Goal: Task Accomplishment & Management: Complete application form

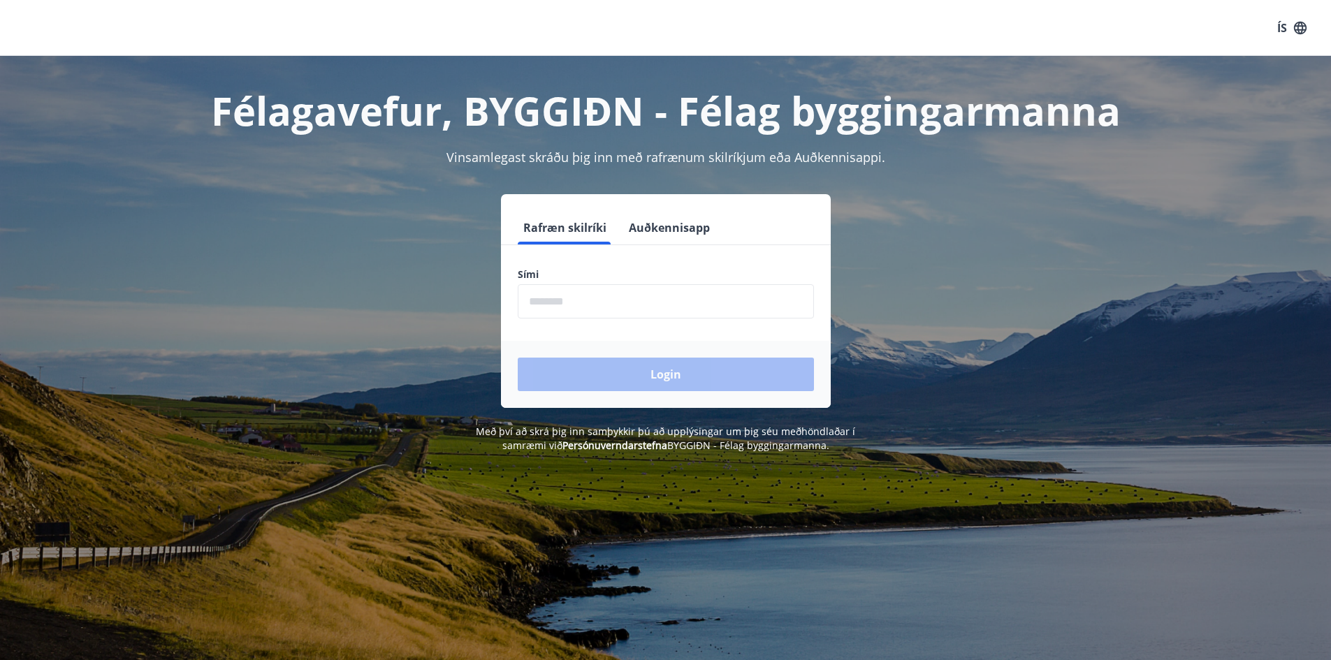
click at [601, 300] on input "phone" at bounding box center [666, 301] width 296 height 34
type input "*"
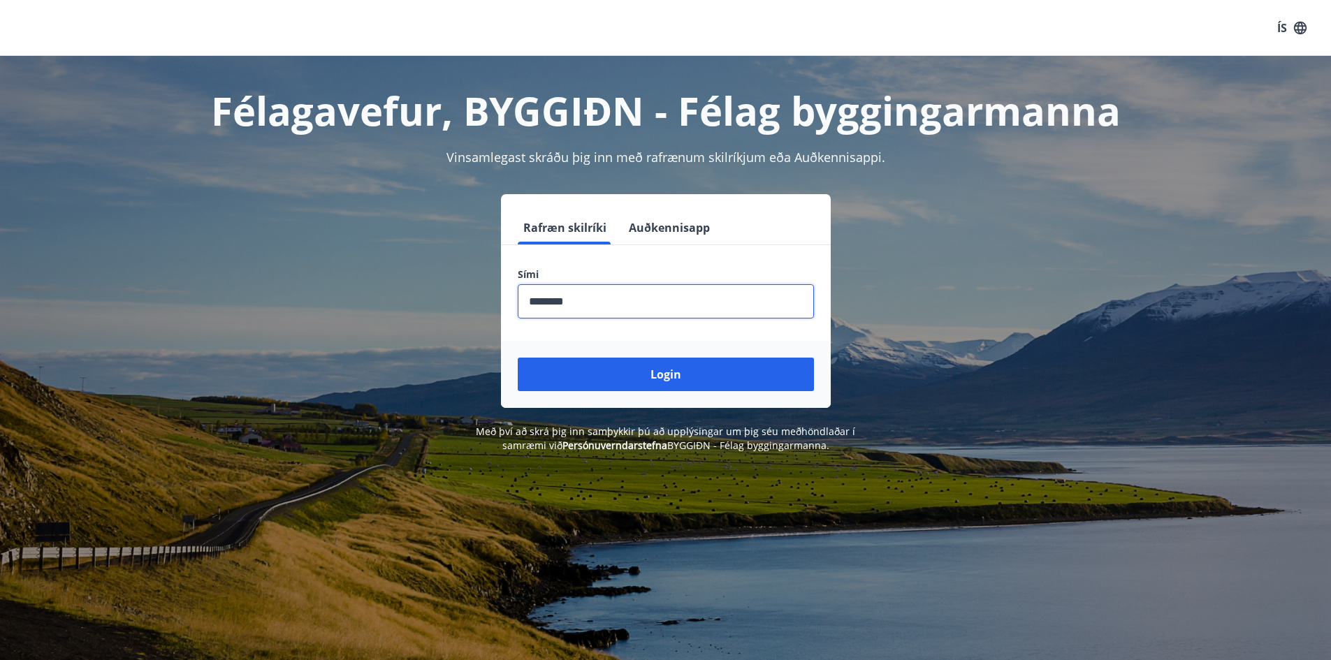
type input "********"
click at [518, 358] on button "Login" at bounding box center [666, 375] width 296 height 34
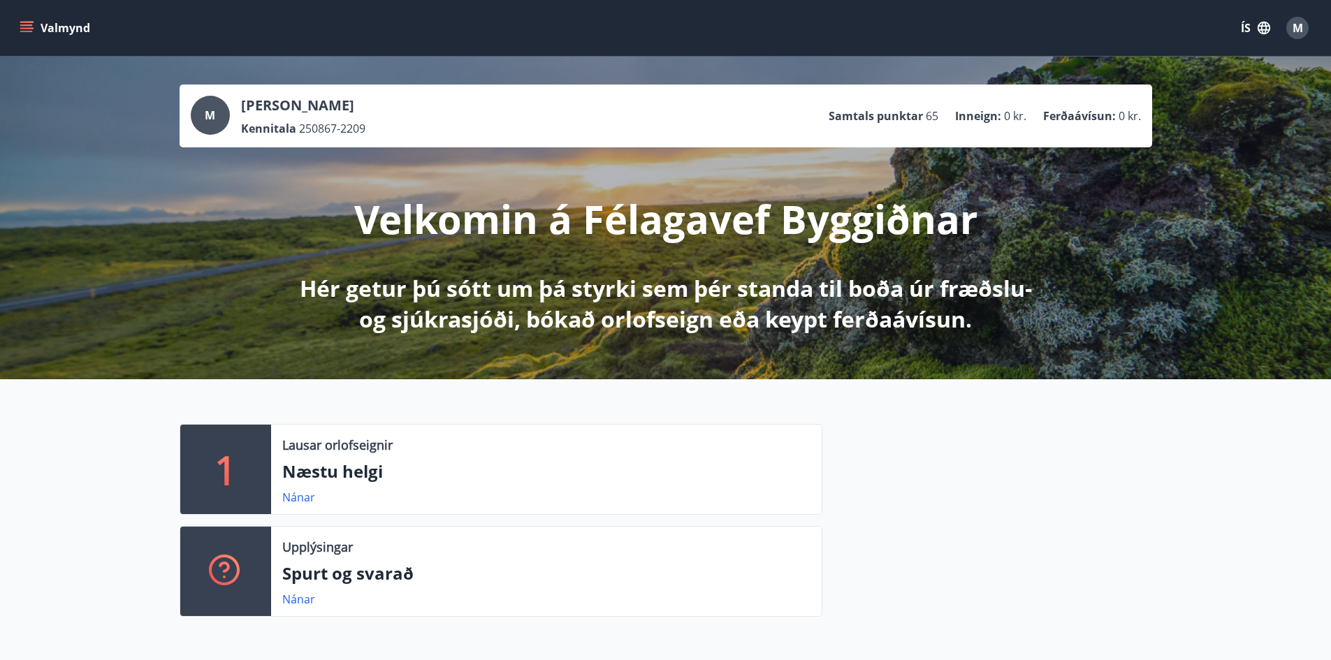
click at [31, 25] on icon "menu" at bounding box center [26, 24] width 13 height 1
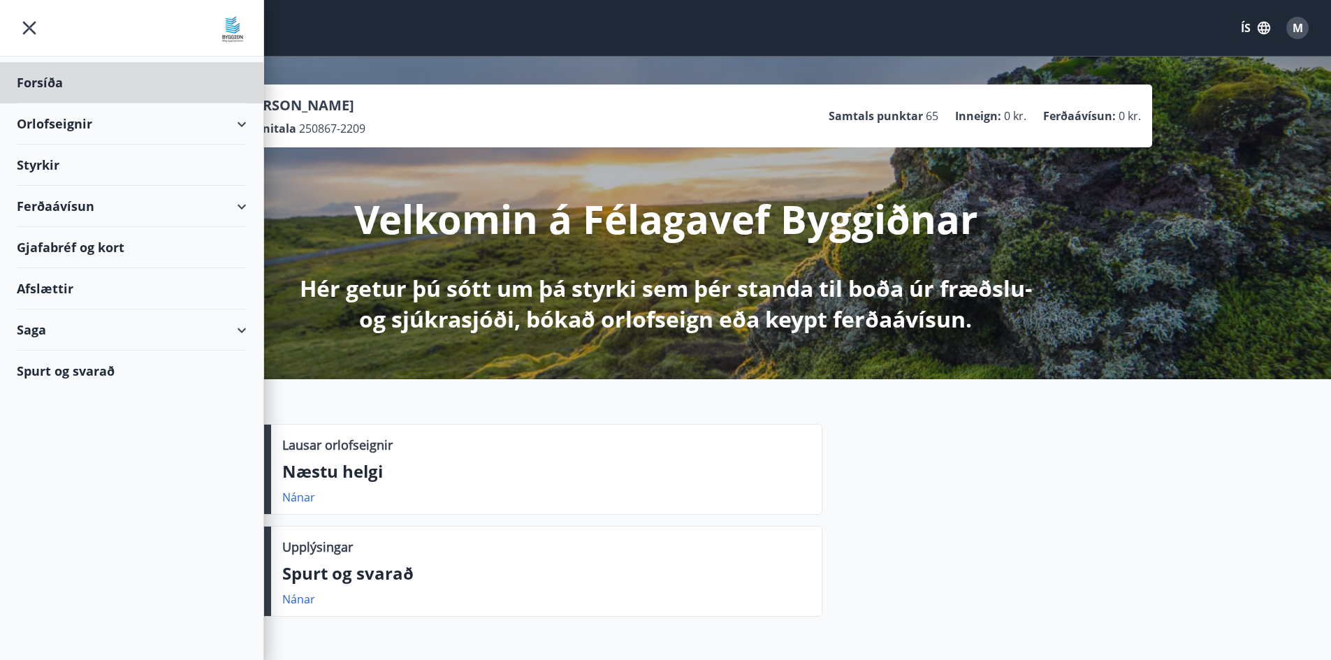
click at [105, 103] on div "Styrkir" at bounding box center [132, 82] width 230 height 41
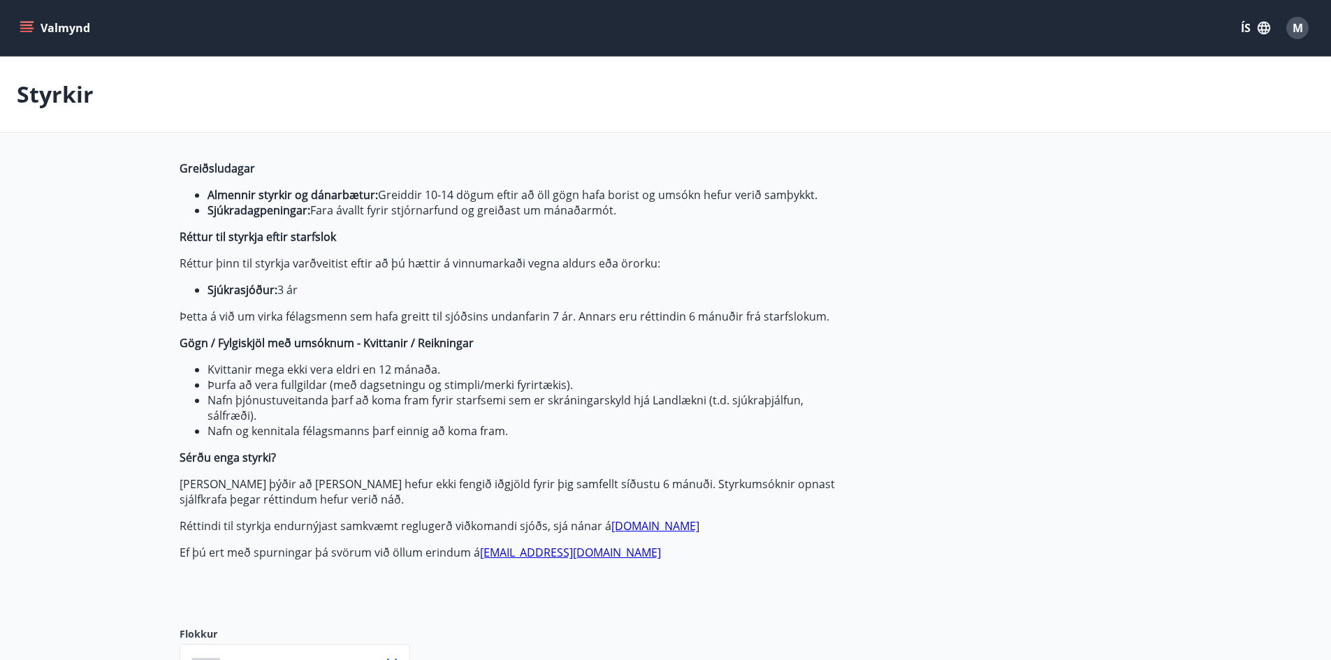
type input "***"
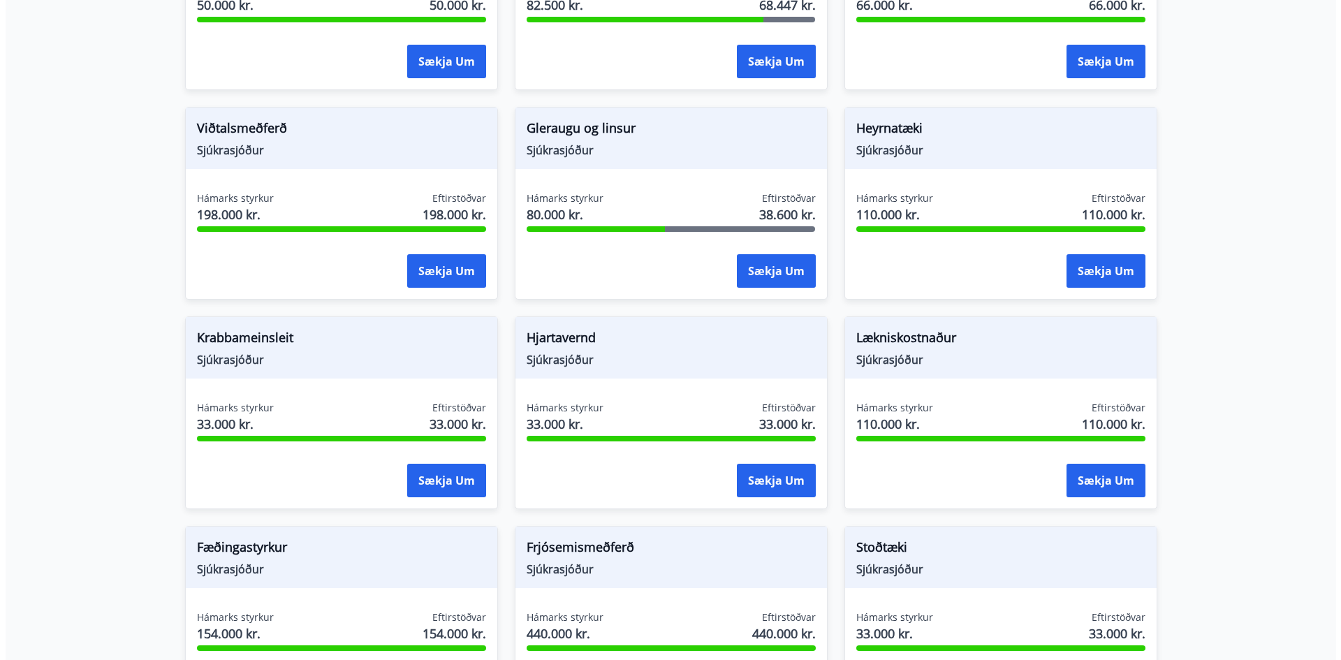
scroll to position [838, 0]
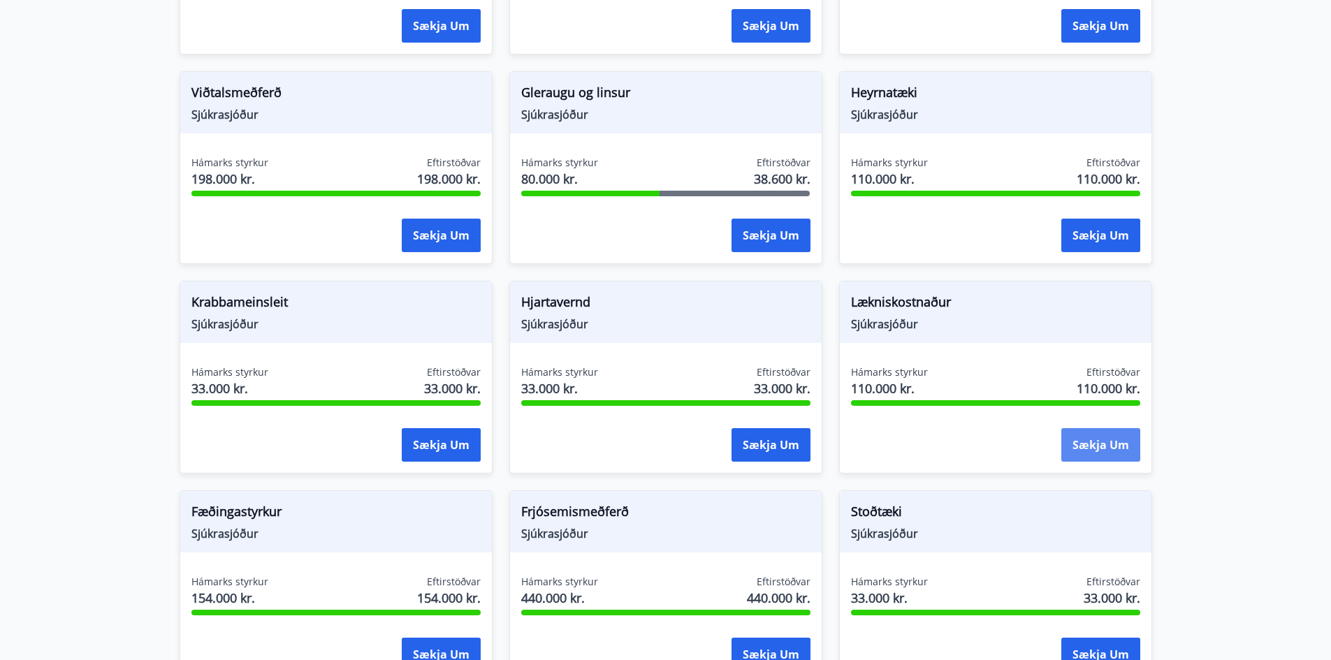
click at [1089, 445] on button "Sækja um" at bounding box center [1100, 445] width 79 height 34
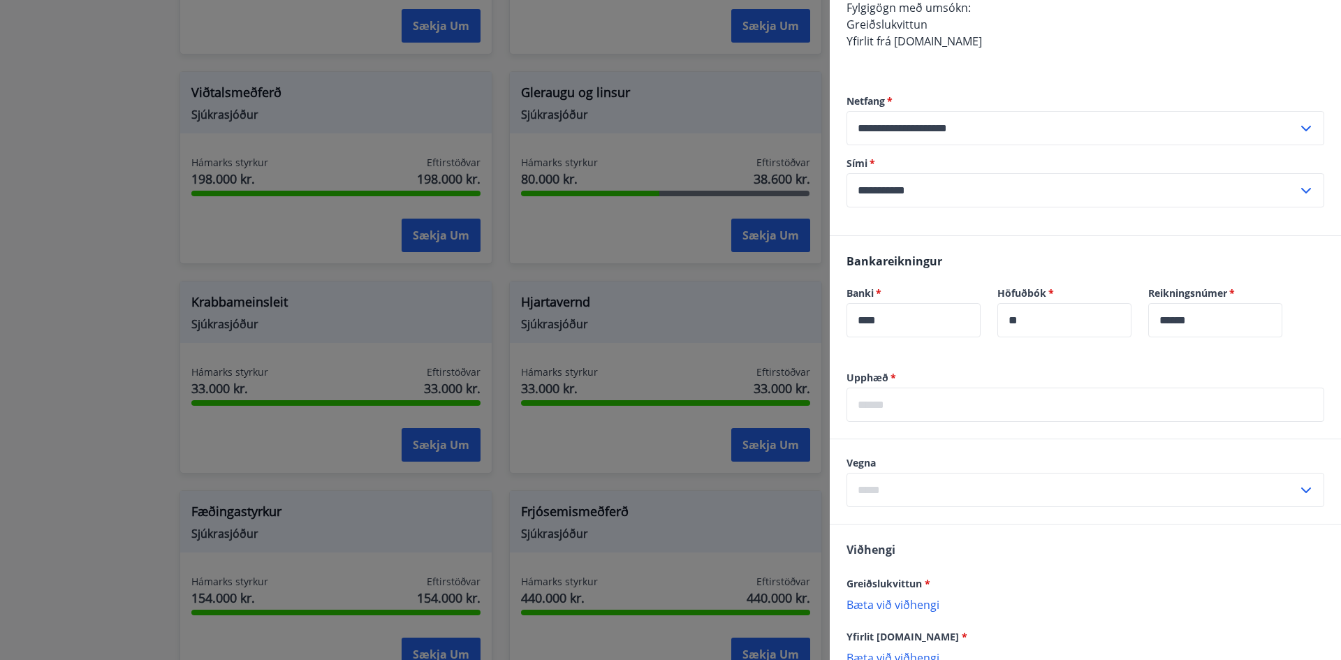
scroll to position [489, 0]
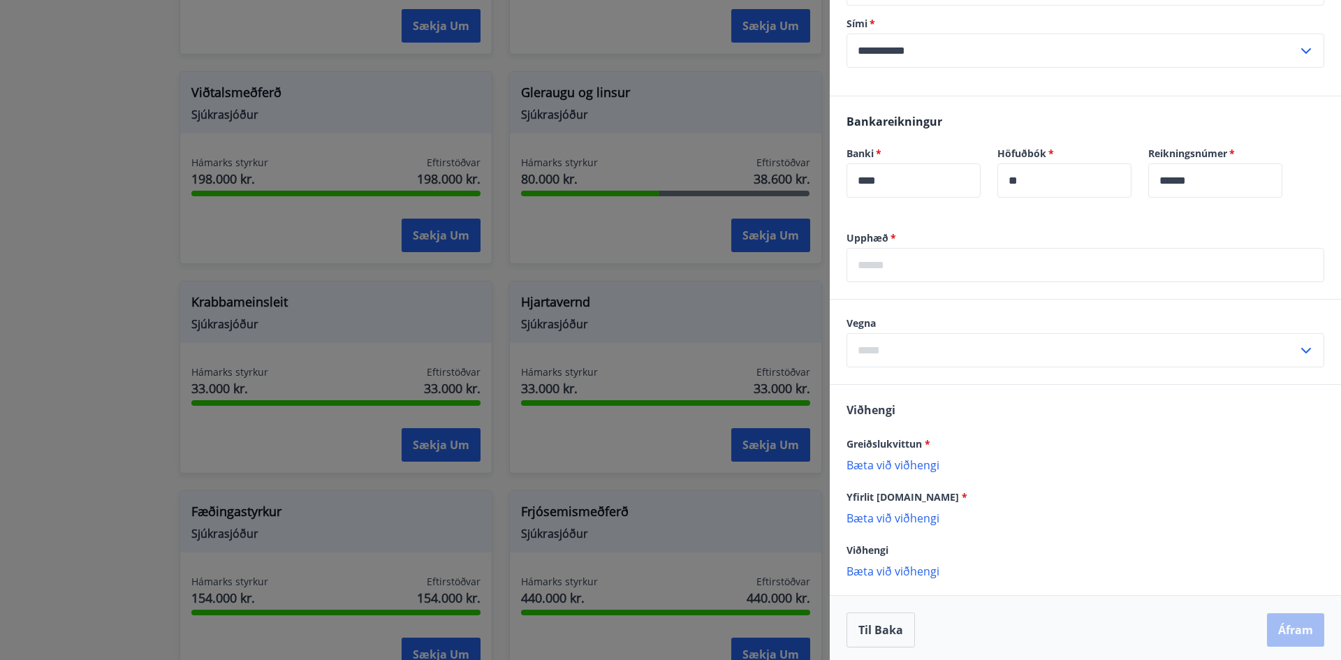
click at [883, 282] on input "text" at bounding box center [1086, 265] width 478 height 34
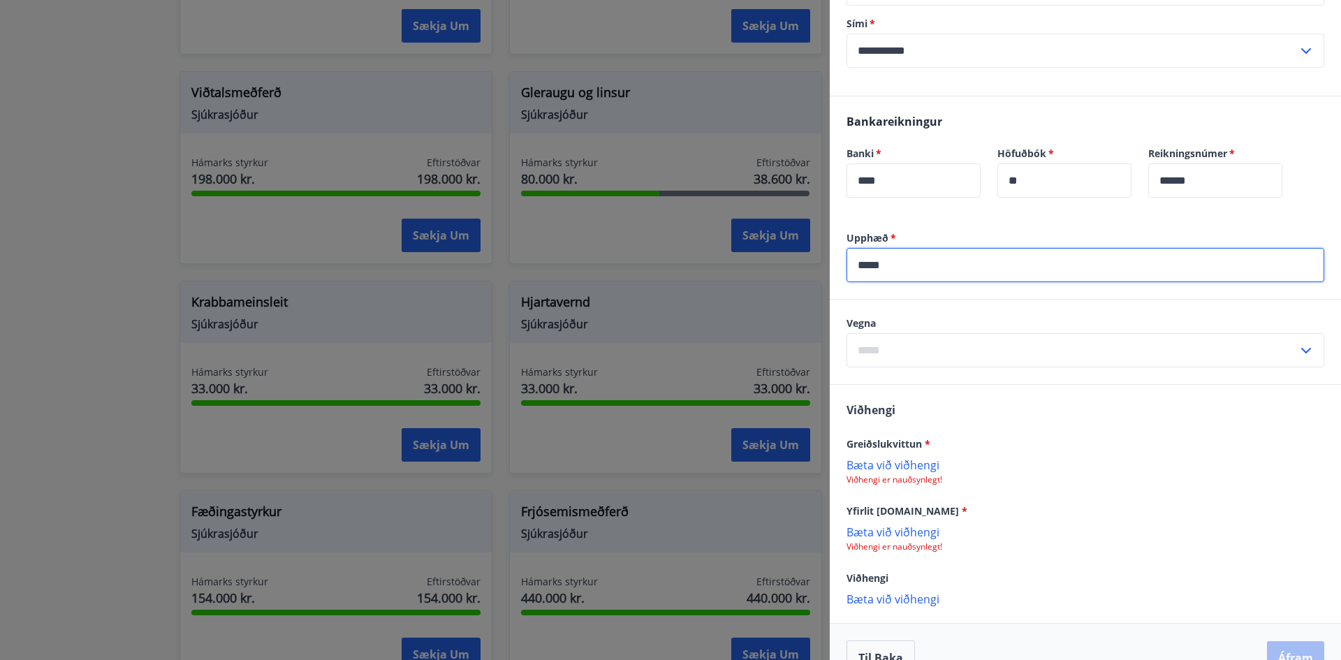
type input "*****"
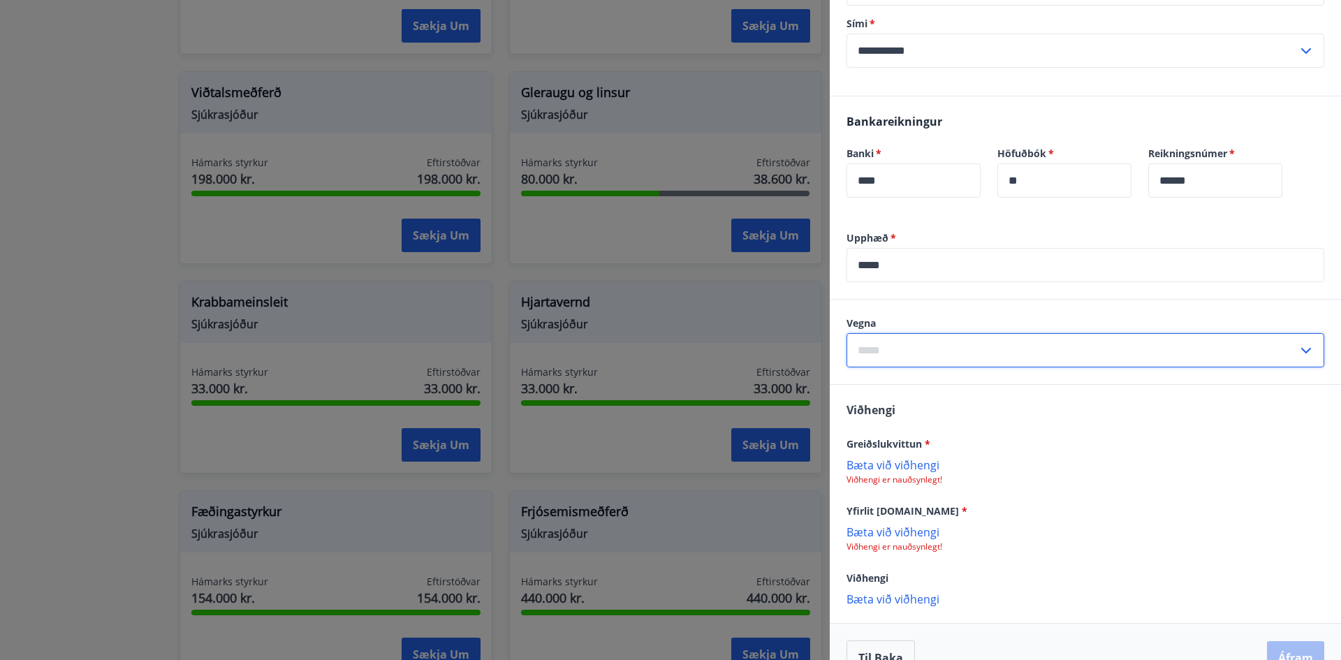
click at [886, 356] on input "text" at bounding box center [1072, 350] width 451 height 34
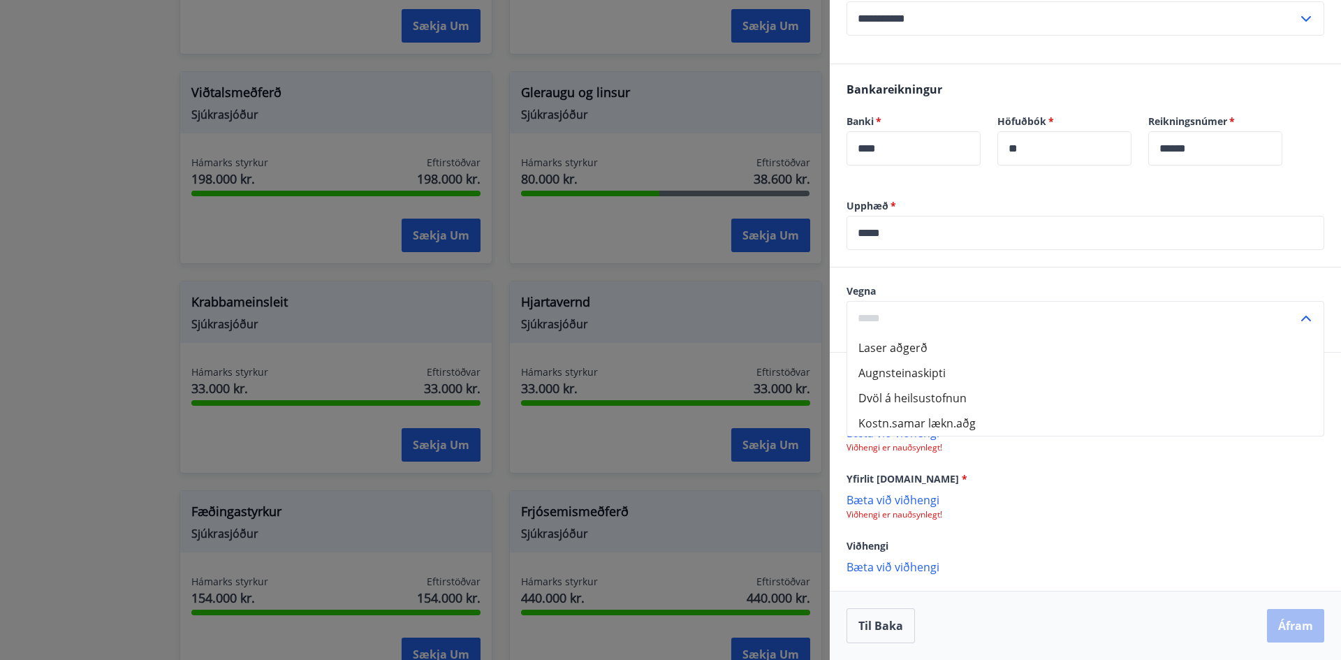
scroll to position [538, 0]
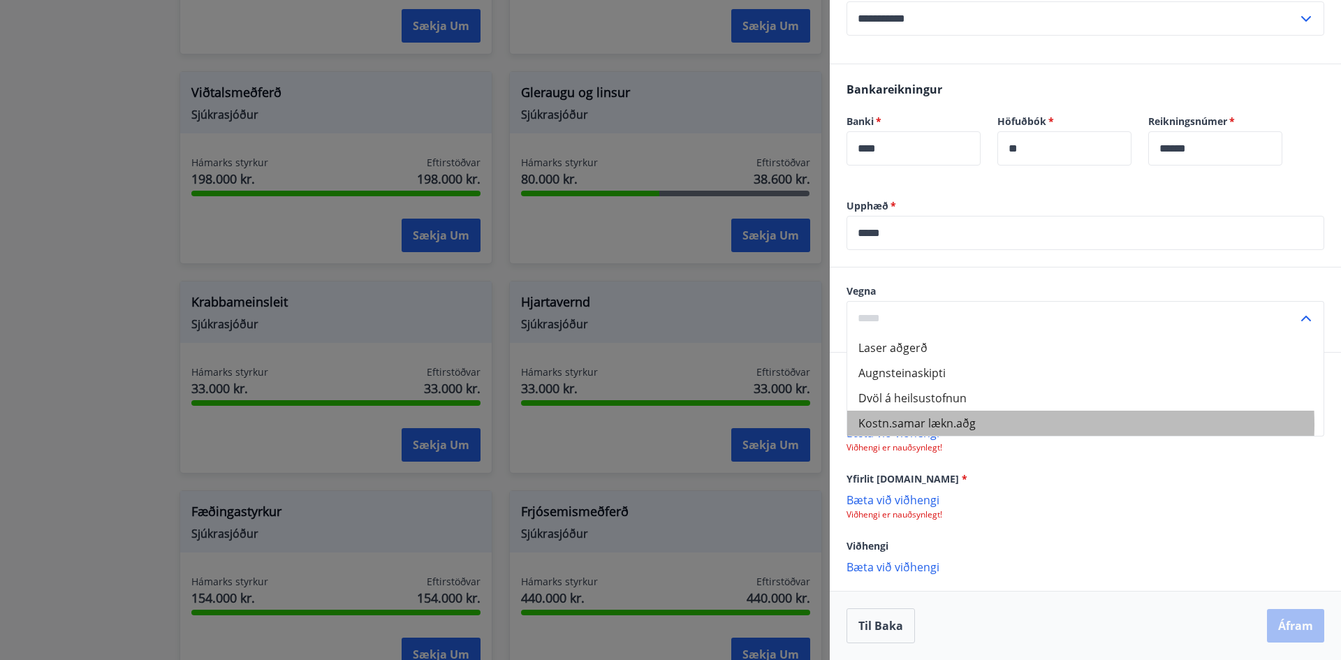
click at [1031, 424] on li "Kostn.samar lækn.aðg" at bounding box center [1085, 423] width 476 height 25
type input "**********"
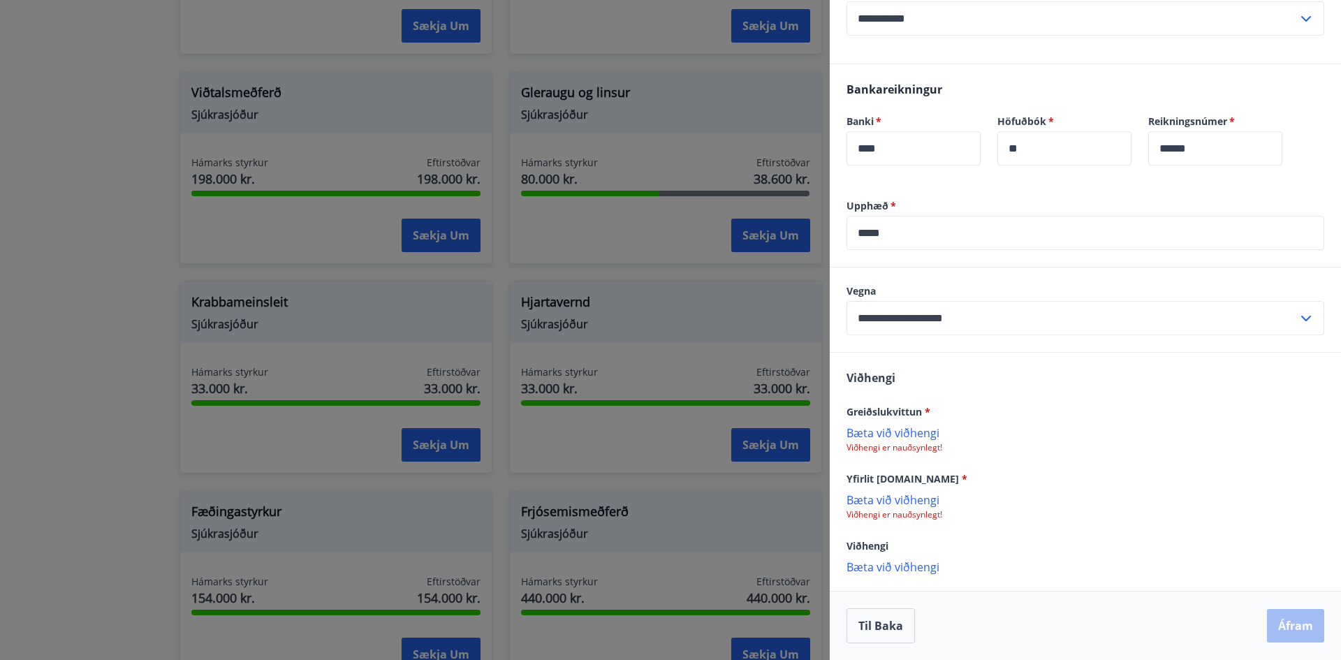
click at [997, 34] on input "**********" at bounding box center [1072, 18] width 451 height 34
click at [913, 437] on p "Bæta við viðhengi" at bounding box center [1086, 432] width 478 height 14
click at [900, 502] on p "Bæta við viðhengi" at bounding box center [1086, 499] width 478 height 14
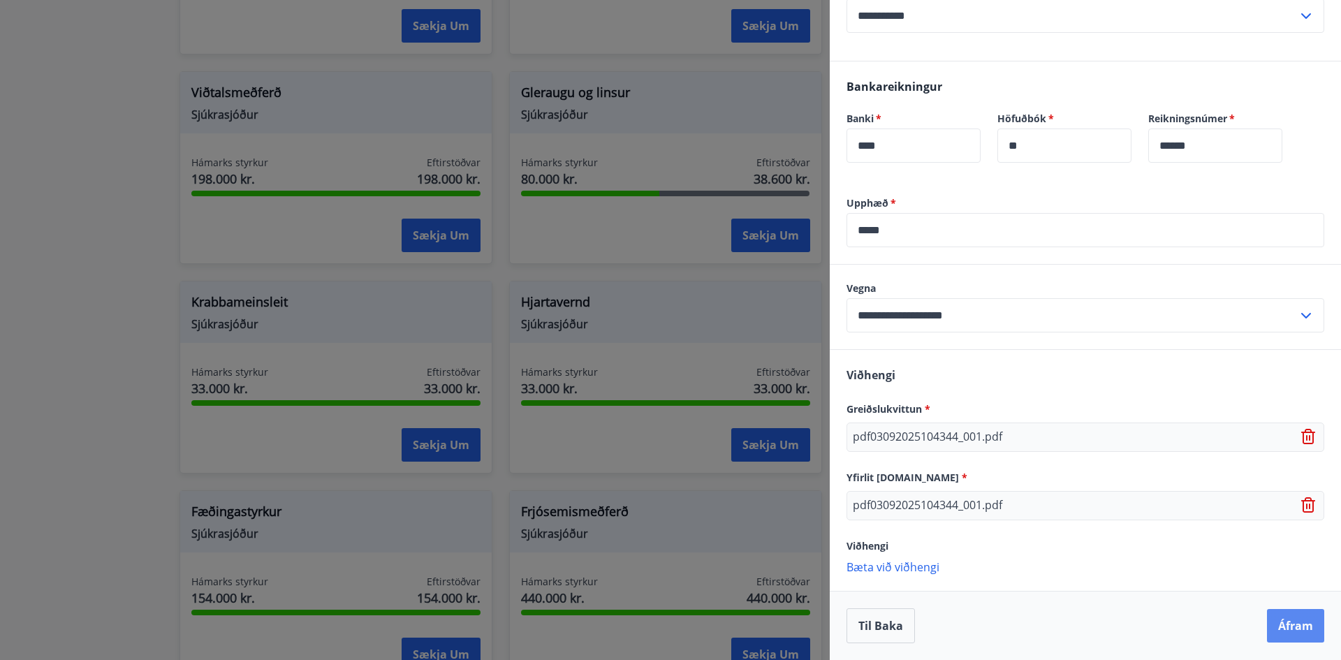
click at [1275, 643] on button "Áfram" at bounding box center [1295, 626] width 57 height 34
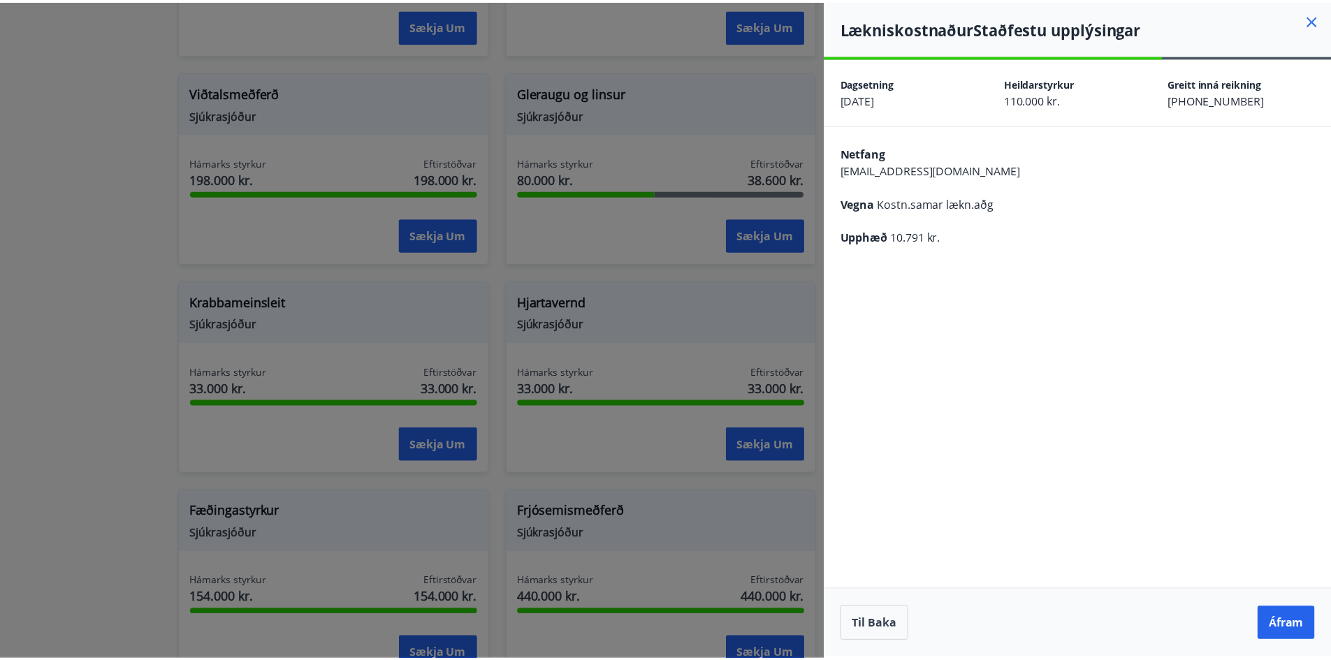
scroll to position [0, 0]
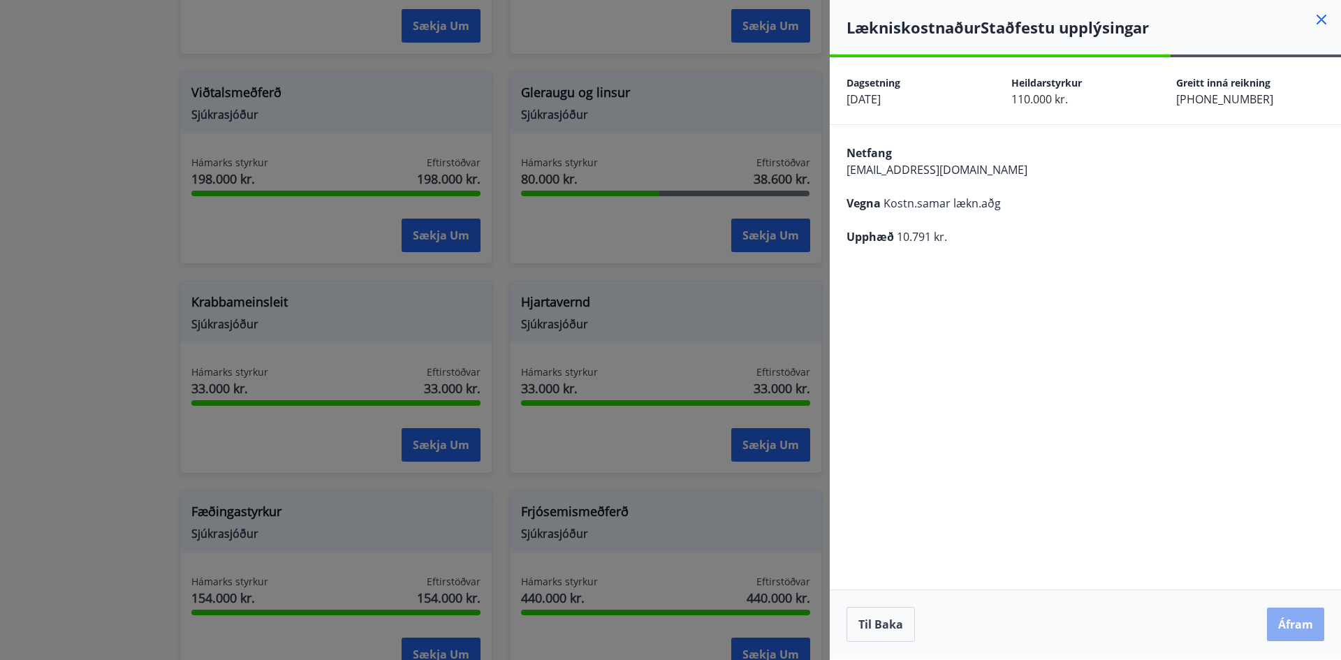
click at [1291, 622] on button "Áfram" at bounding box center [1295, 625] width 57 height 34
click at [1314, 625] on button "Áfram" at bounding box center [1295, 625] width 57 height 34
click at [1321, 18] on icon at bounding box center [1322, 20] width 10 height 10
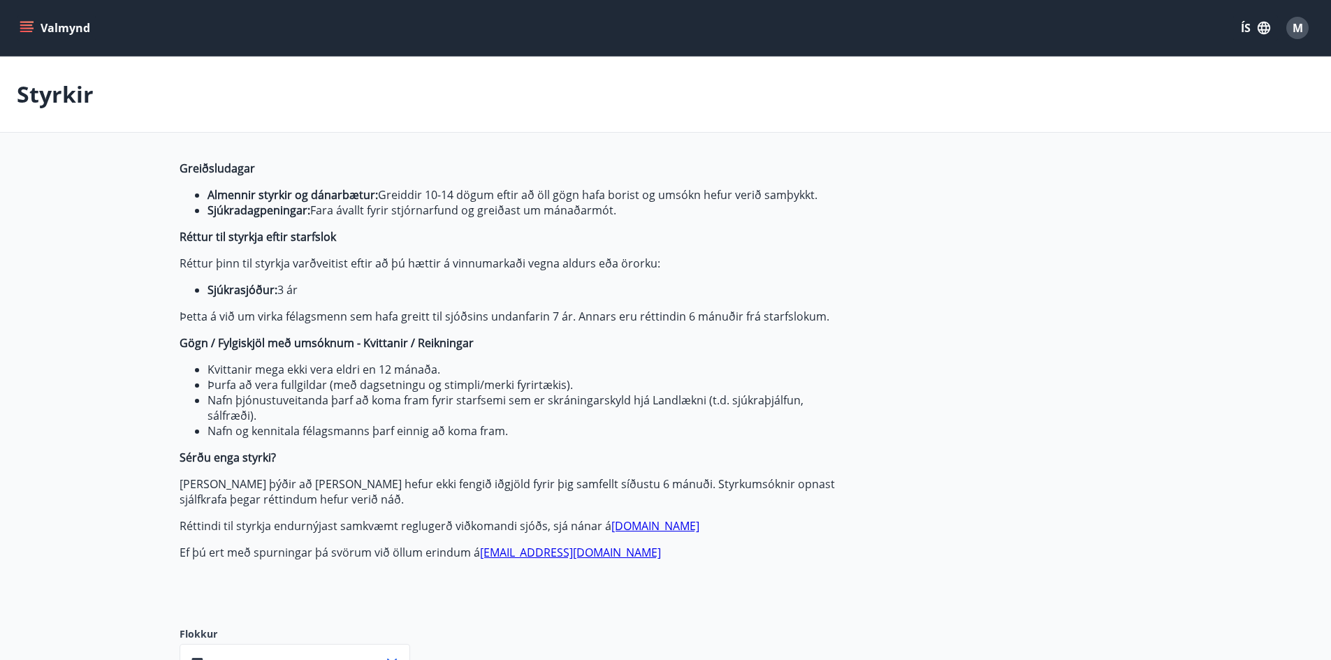
click at [20, 30] on icon "menu" at bounding box center [27, 28] width 14 height 14
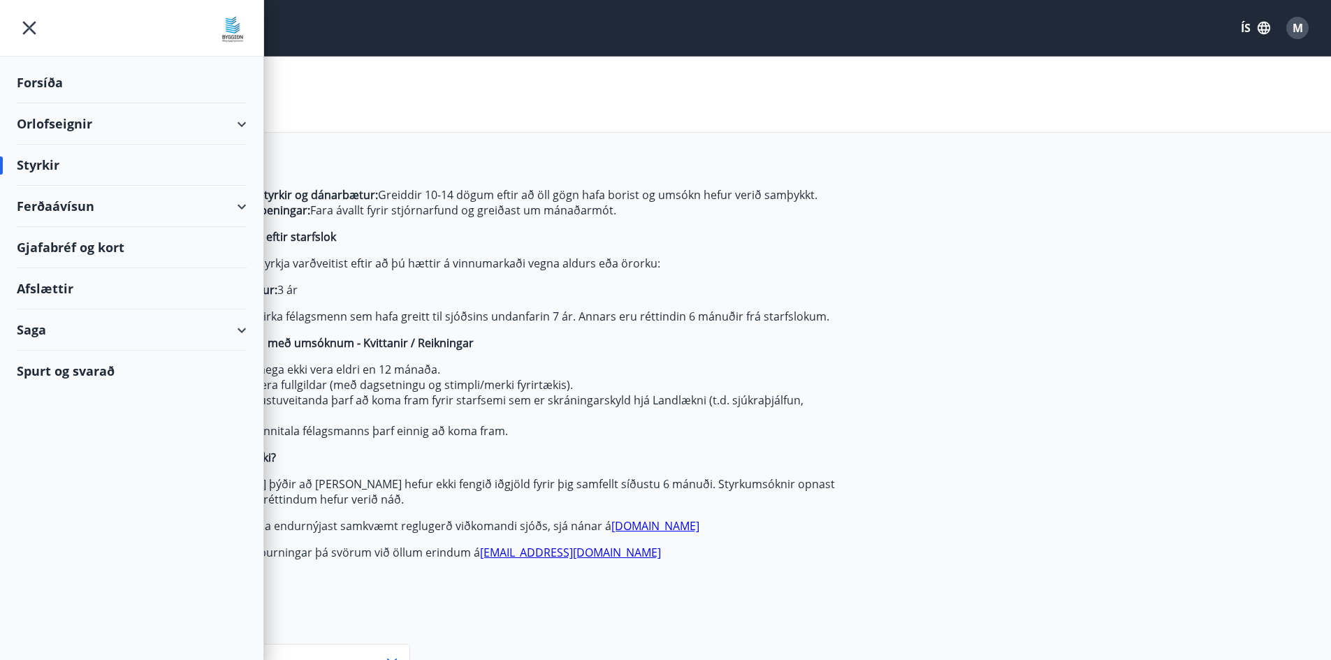
click at [71, 171] on div "Styrkir" at bounding box center [132, 165] width 230 height 41
click at [54, 167] on div "Styrkir" at bounding box center [132, 165] width 230 height 41
click at [43, 164] on div "Styrkir" at bounding box center [132, 165] width 230 height 41
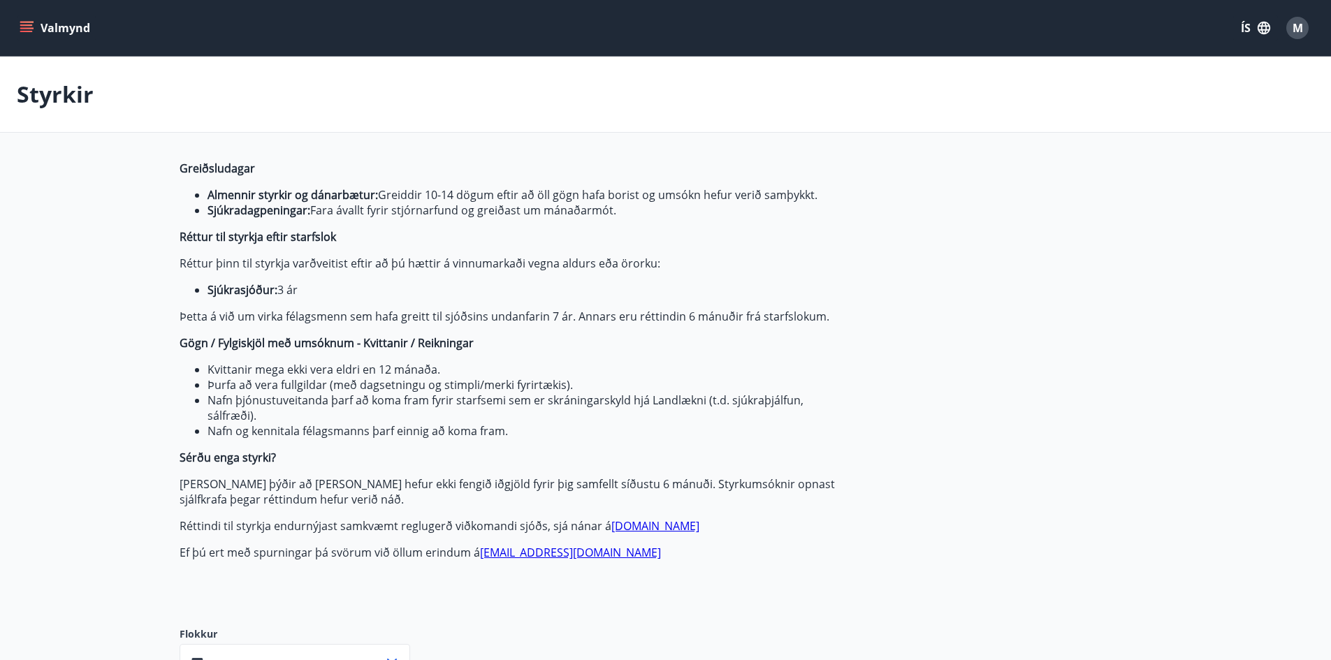
click at [28, 28] on icon "menu" at bounding box center [27, 27] width 15 height 1
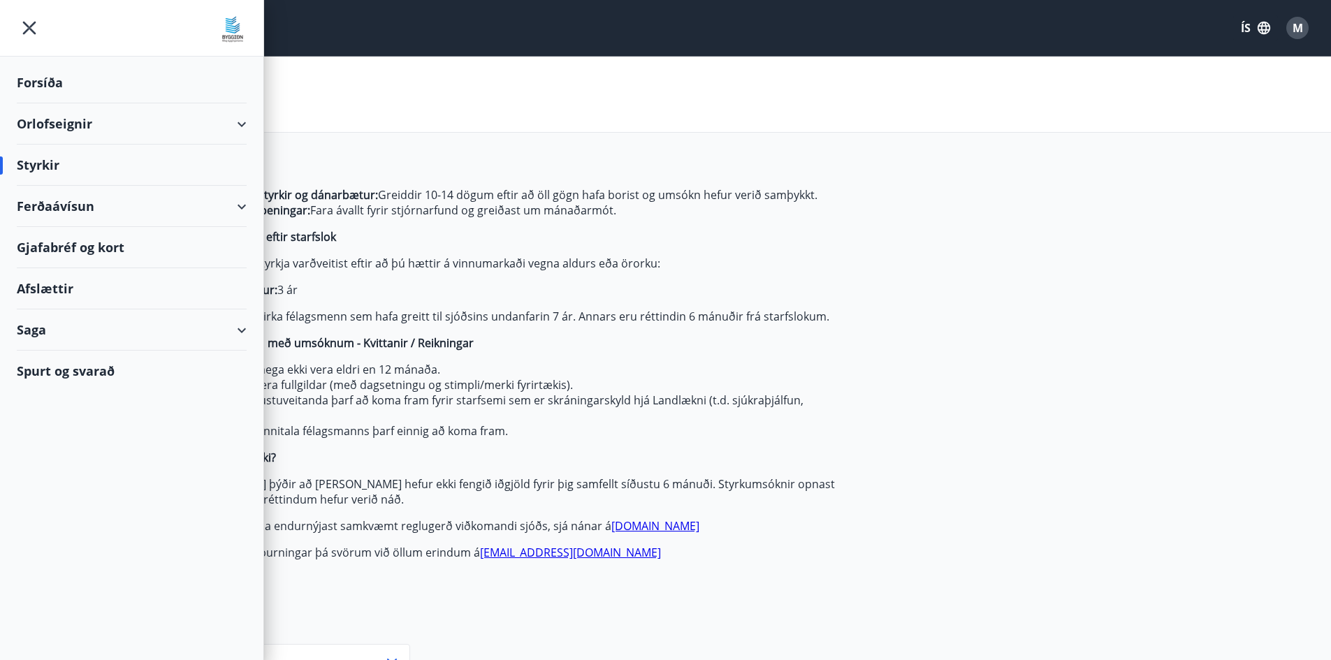
click at [39, 159] on div "Styrkir" at bounding box center [132, 165] width 230 height 41
click at [31, 166] on div "Styrkir" at bounding box center [132, 165] width 230 height 41
click at [29, 27] on icon "menu" at bounding box center [29, 27] width 25 height 25
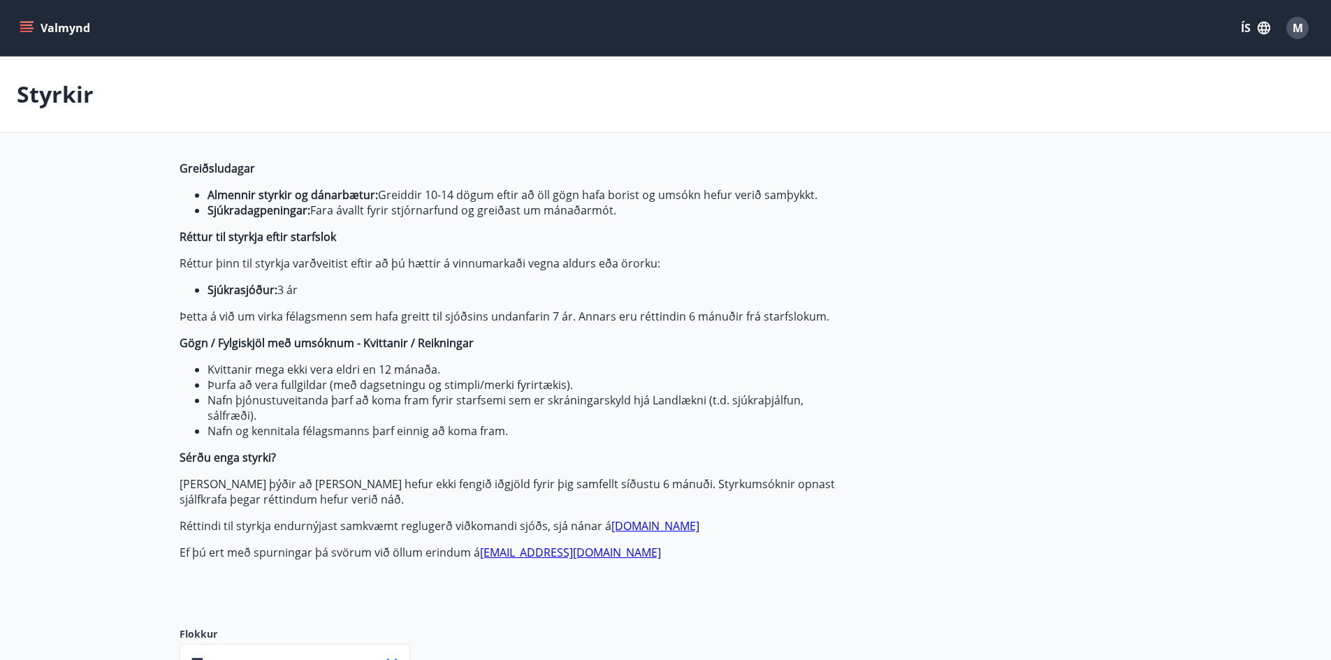
click at [24, 20] on button "Valmynd" at bounding box center [56, 27] width 79 height 25
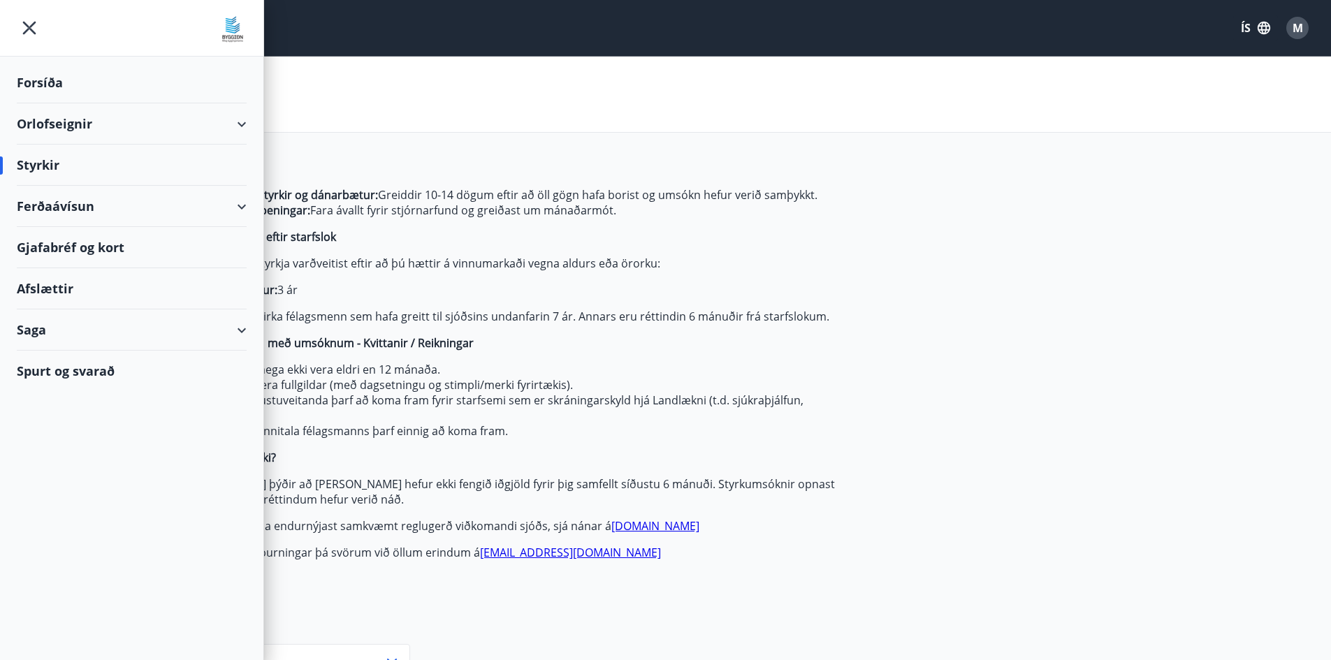
click at [62, 330] on div "Saga" at bounding box center [132, 329] width 230 height 41
click at [61, 515] on div "Styrkjasaga" at bounding box center [131, 511] width 207 height 29
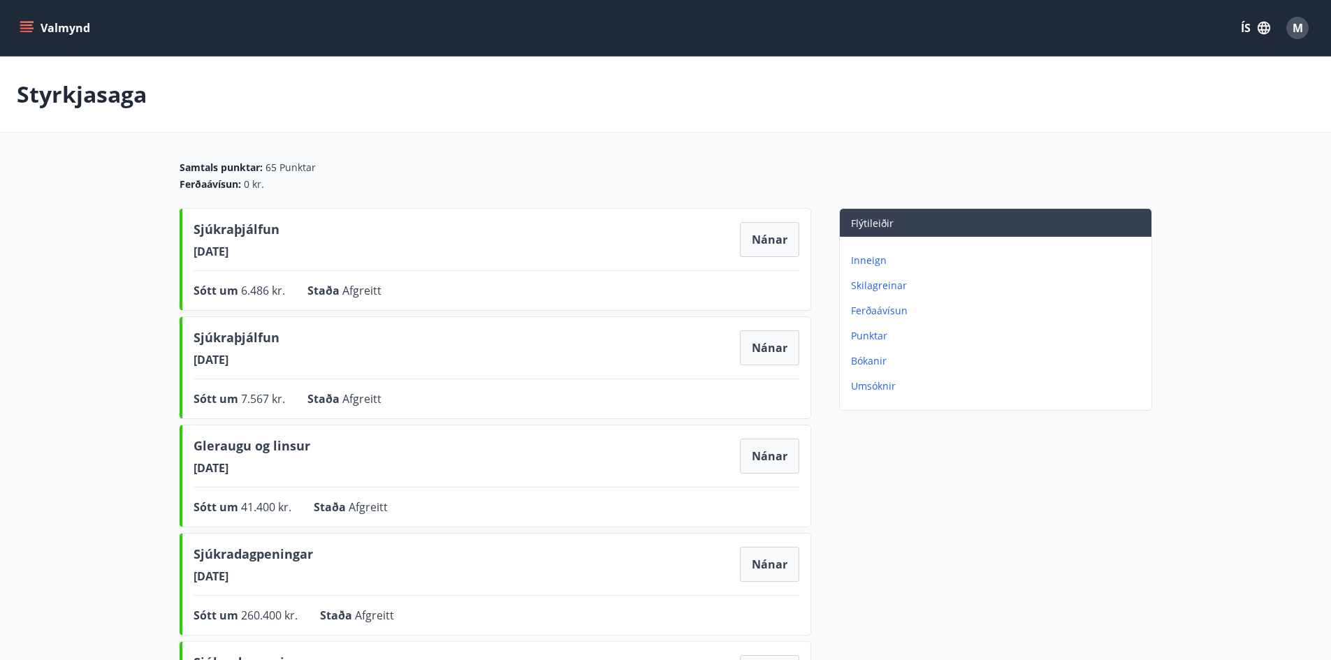
click at [879, 383] on p "Umsóknir" at bounding box center [998, 386] width 295 height 14
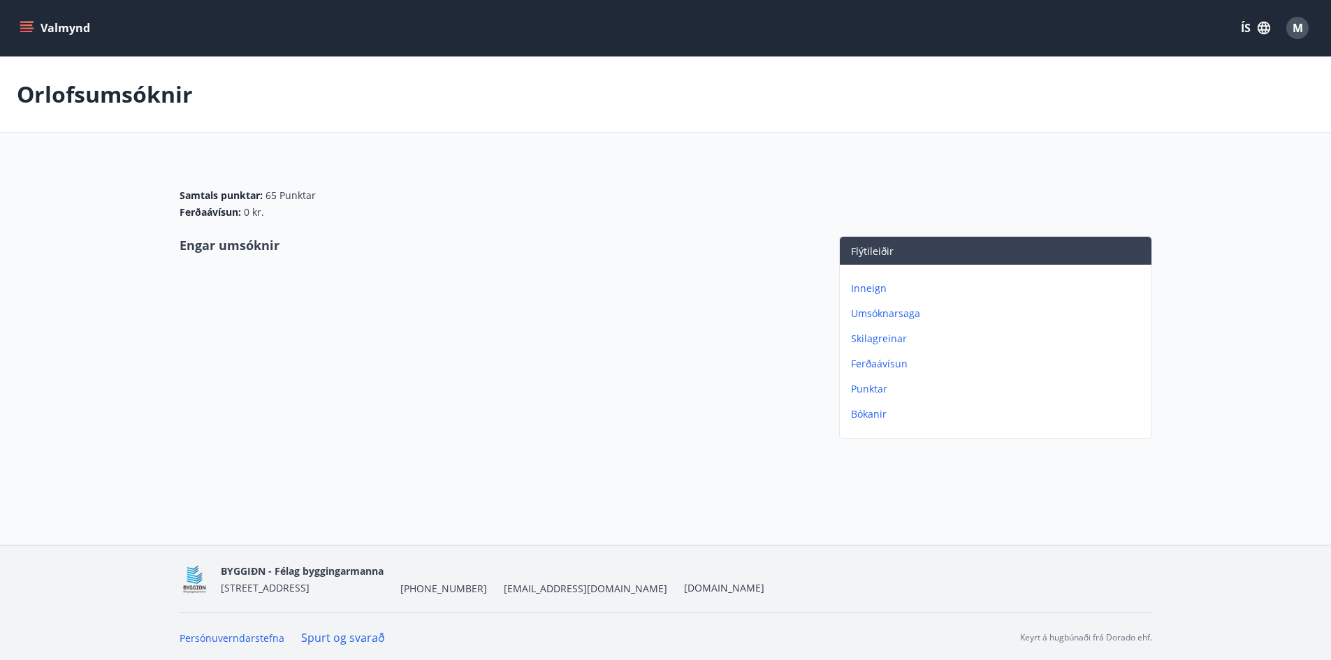
click at [31, 27] on icon "menu" at bounding box center [27, 28] width 14 height 14
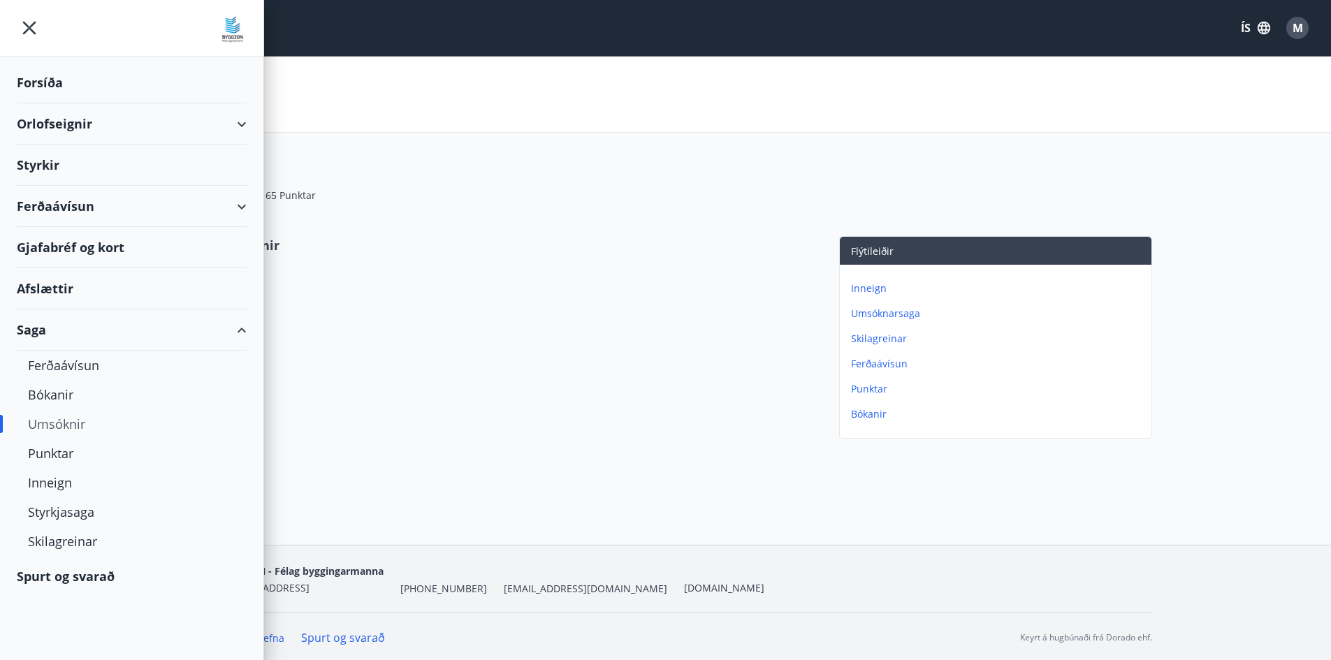
click at [67, 423] on div "Umsóknir" at bounding box center [131, 423] width 207 height 29
click at [54, 513] on div "Styrkjasaga" at bounding box center [131, 511] width 207 height 29
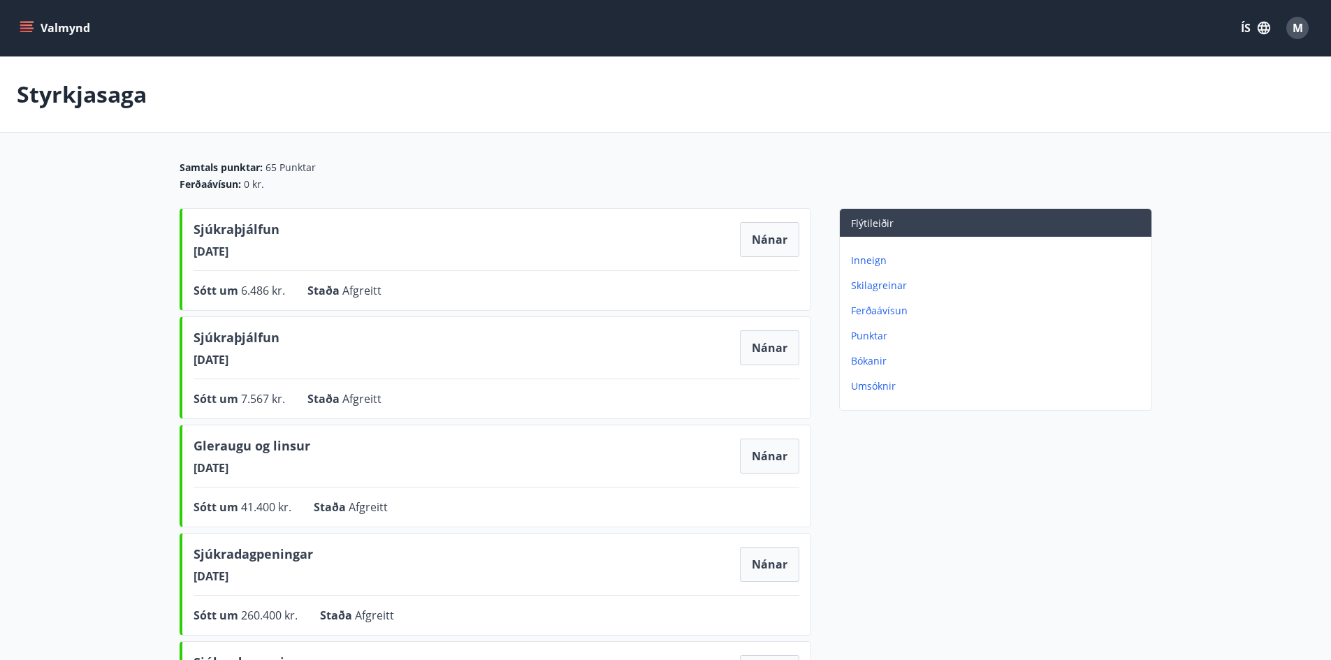
click at [22, 27] on icon "menu" at bounding box center [27, 28] width 14 height 14
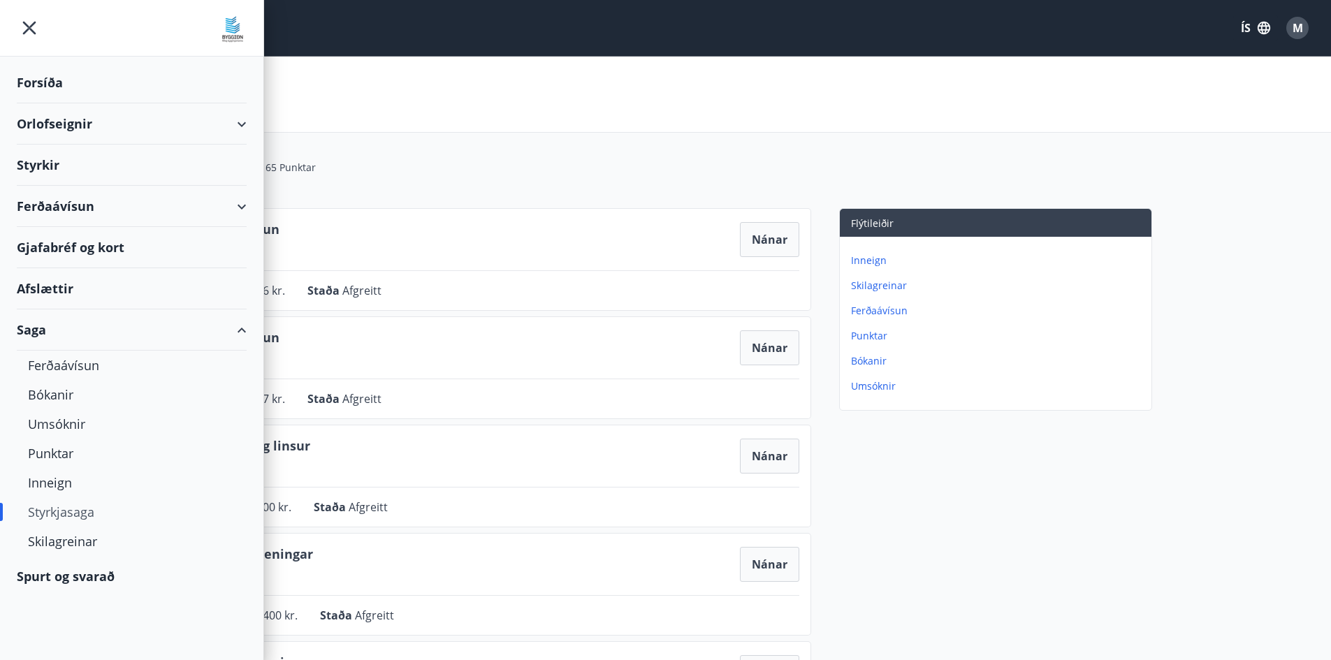
click at [416, 142] on main "Styrkjasaga Samtals punktar : 65 Punktar Ferðaávísun : 0 kr. Sjúkraþjálfun 02.0…" at bounding box center [665, 566] width 1331 height 1018
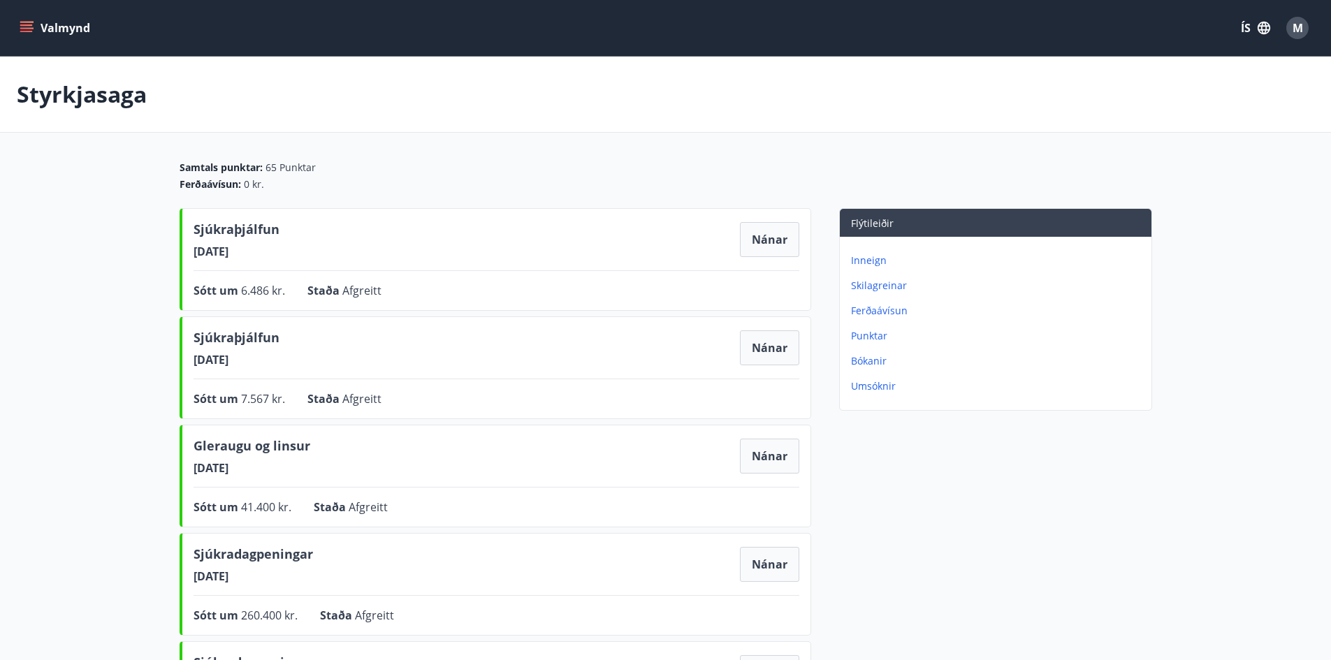
drag, startPoint x: 17, startPoint y: 20, endPoint x: 22, endPoint y: 26, distance: 7.6
click at [17, 19] on button "Valmynd" at bounding box center [56, 27] width 79 height 25
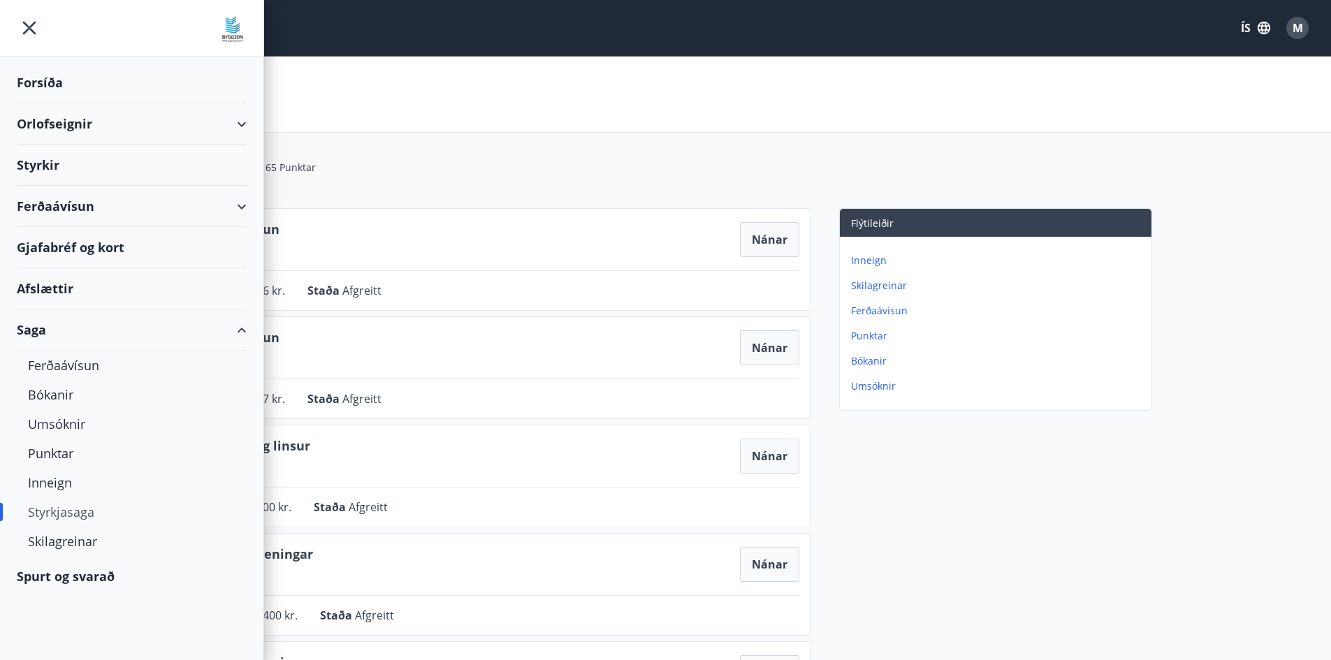
click at [48, 103] on div "Styrkir" at bounding box center [132, 82] width 230 height 41
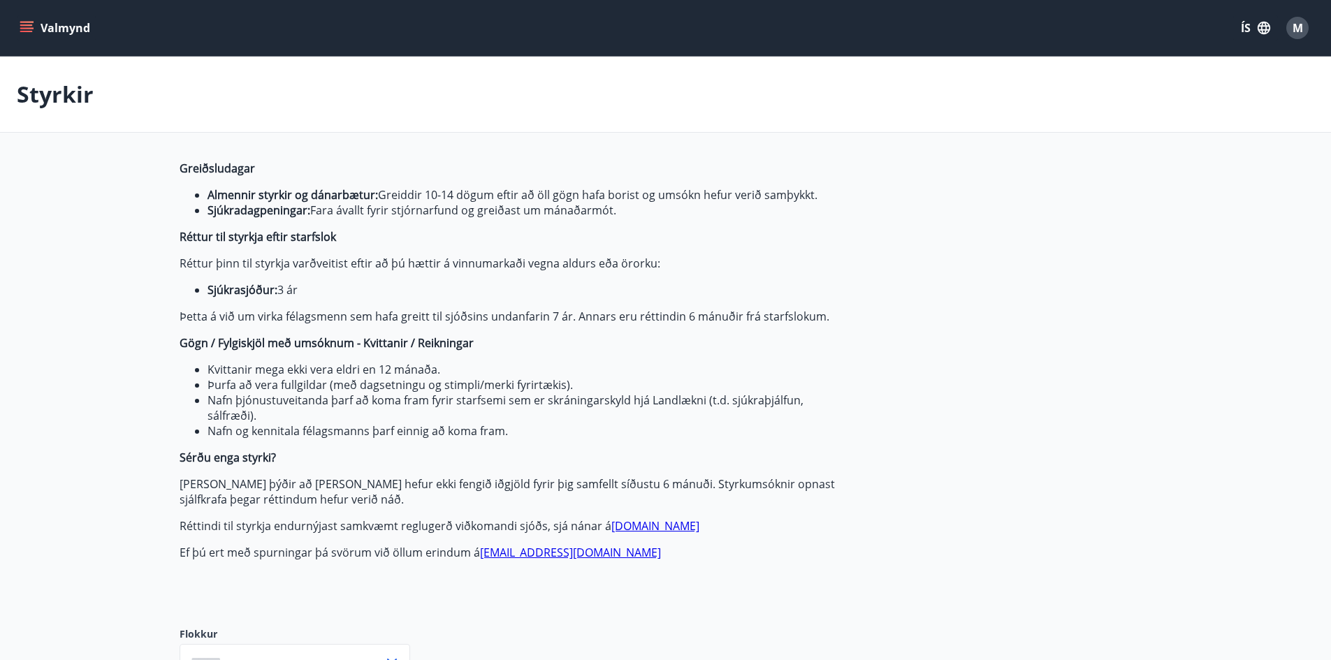
type input "***"
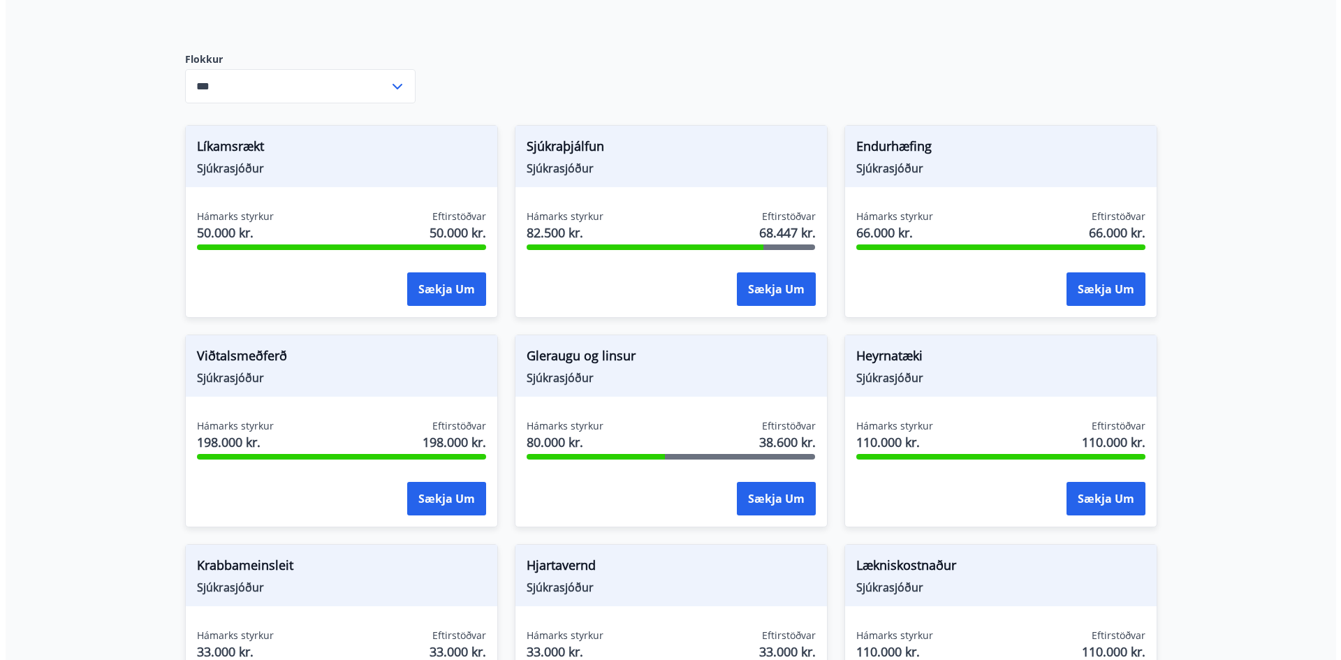
scroll to position [576, 0]
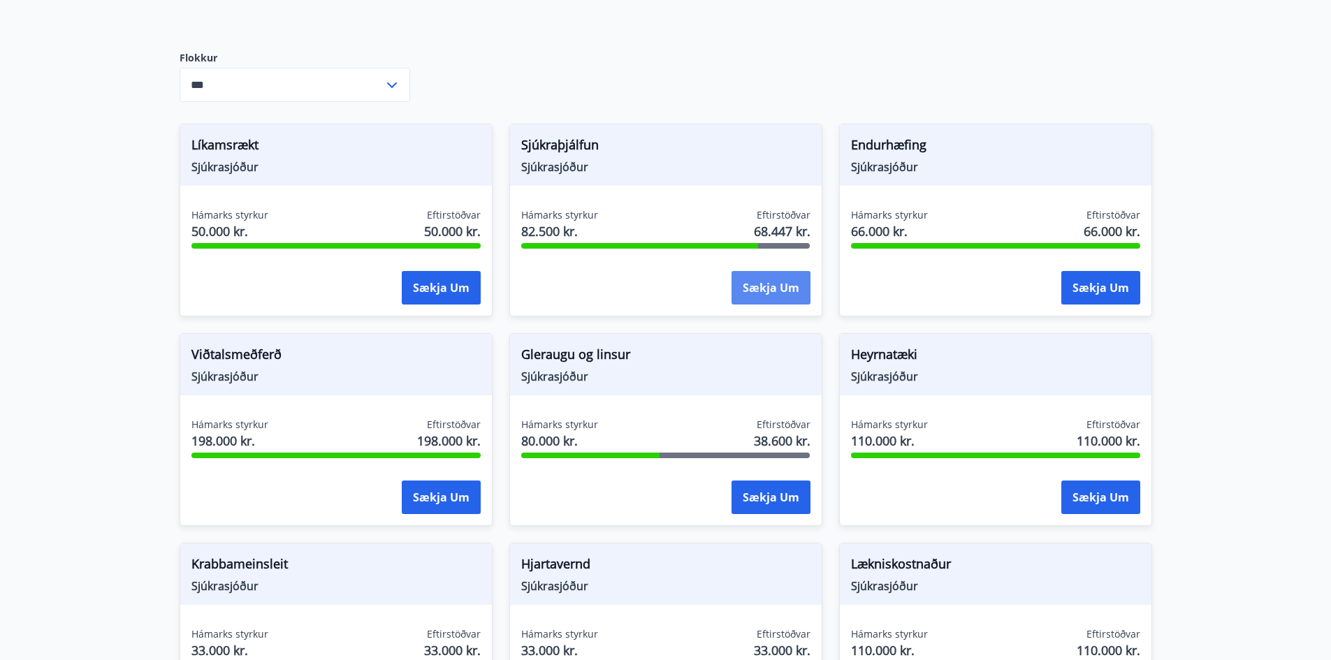
click at [769, 285] on button "Sækja um" at bounding box center [770, 288] width 79 height 34
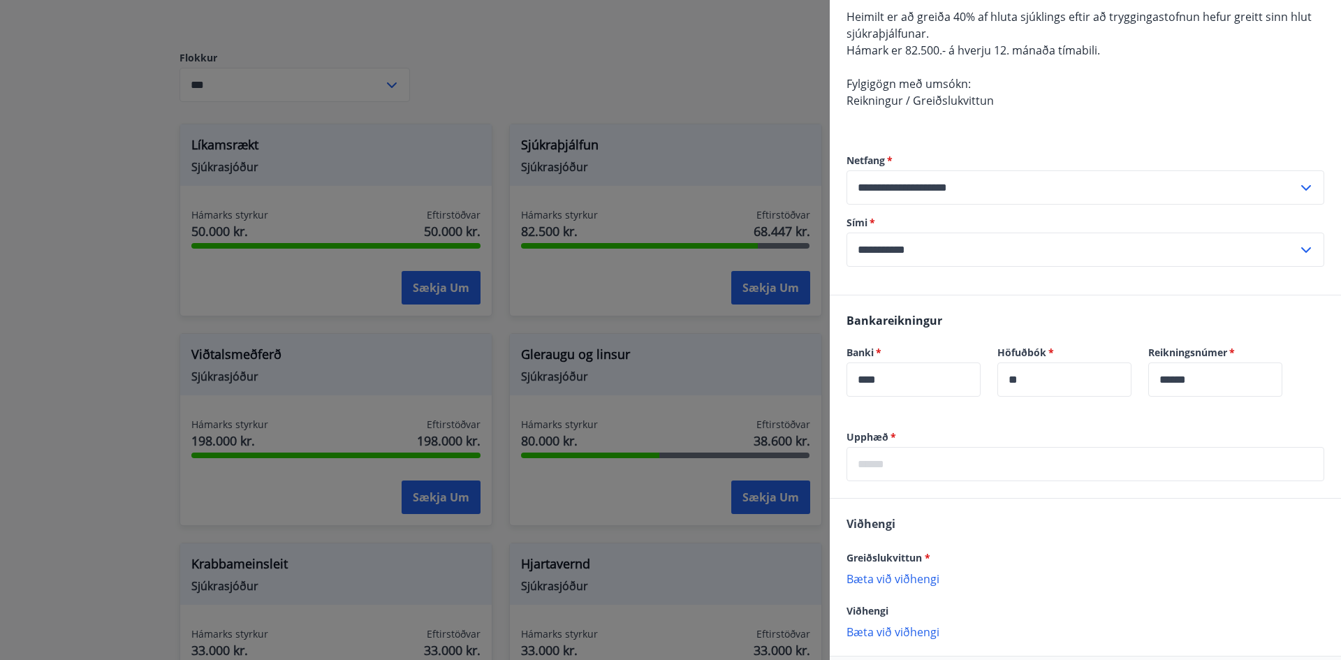
scroll to position [140, 0]
click at [907, 464] on input "text" at bounding box center [1086, 463] width 478 height 34
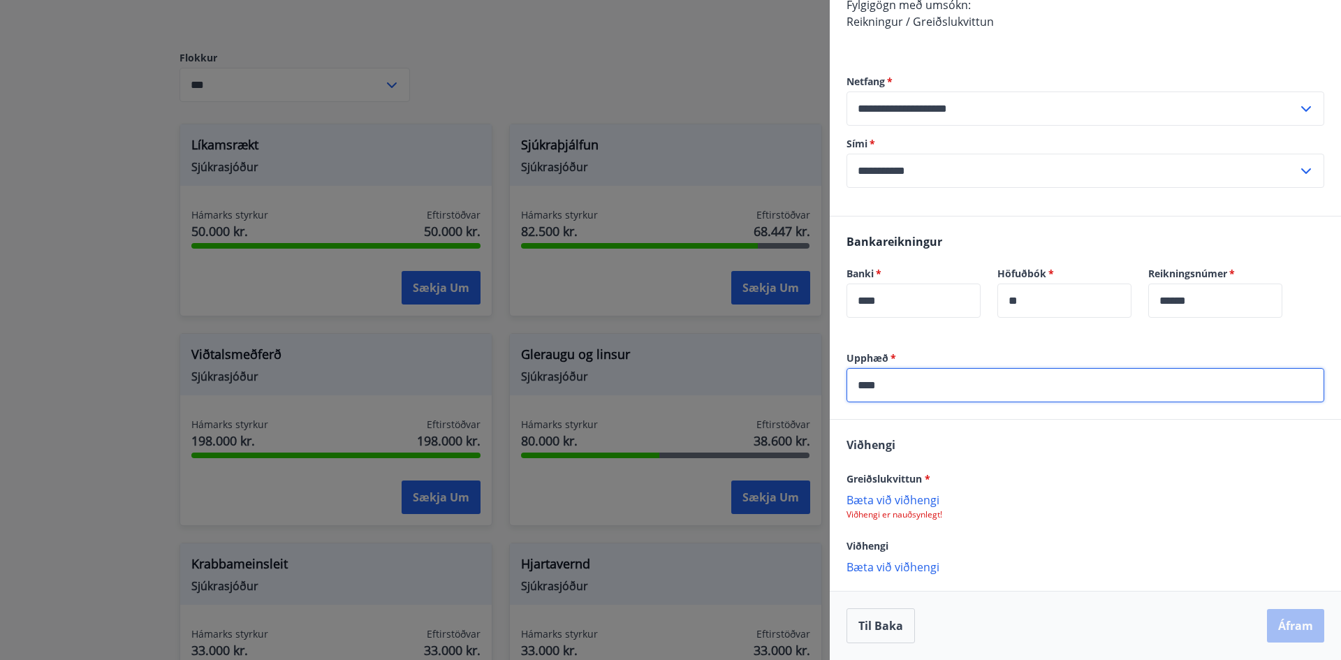
type input "****"
click at [888, 498] on p "Bæta við viðhengi" at bounding box center [1086, 499] width 478 height 14
drag, startPoint x: 912, startPoint y: 376, endPoint x: 796, endPoint y: 392, distance: 117.0
click at [797, 391] on div "**********" at bounding box center [670, 330] width 1341 height 660
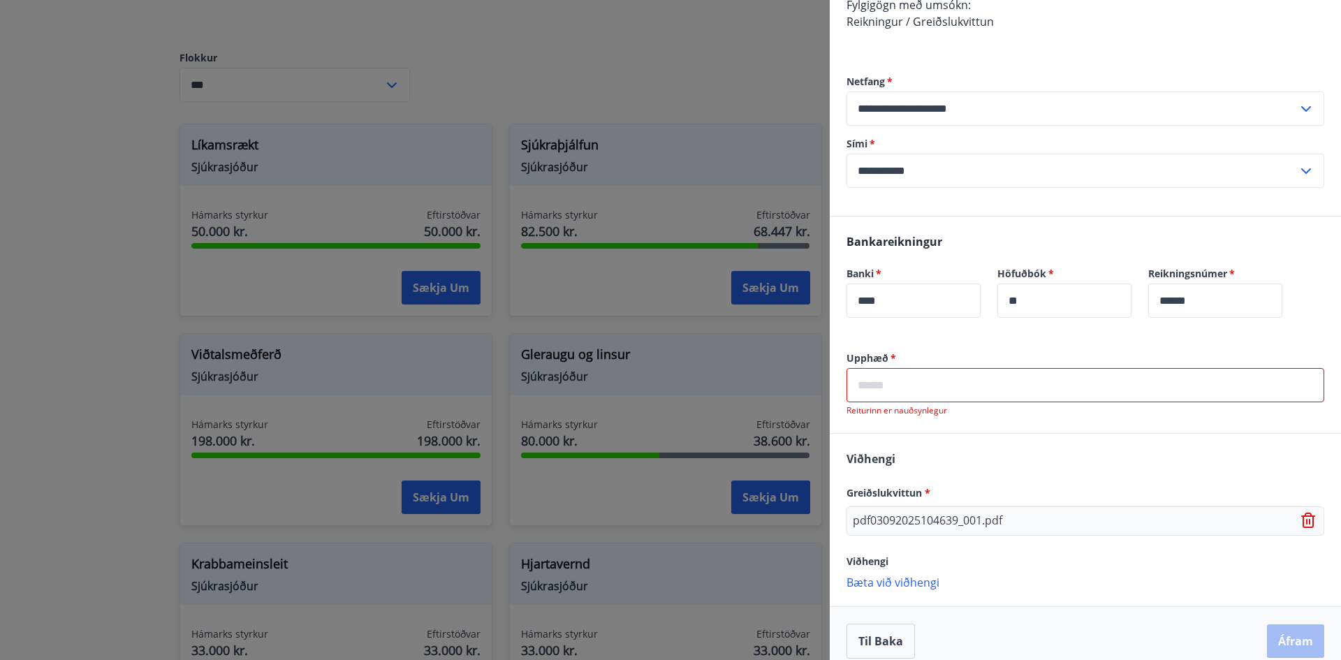
click at [907, 582] on p "Bæta við viðhengi" at bounding box center [1086, 582] width 478 height 14
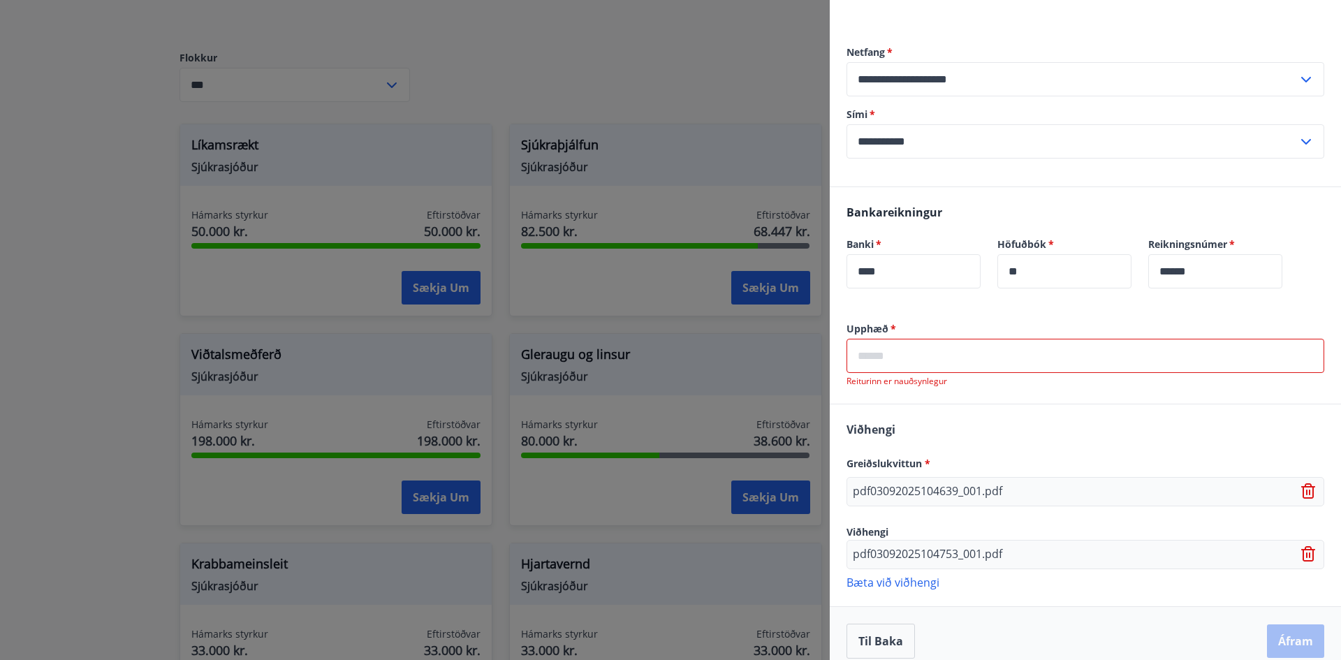
scroll to position [263, 0]
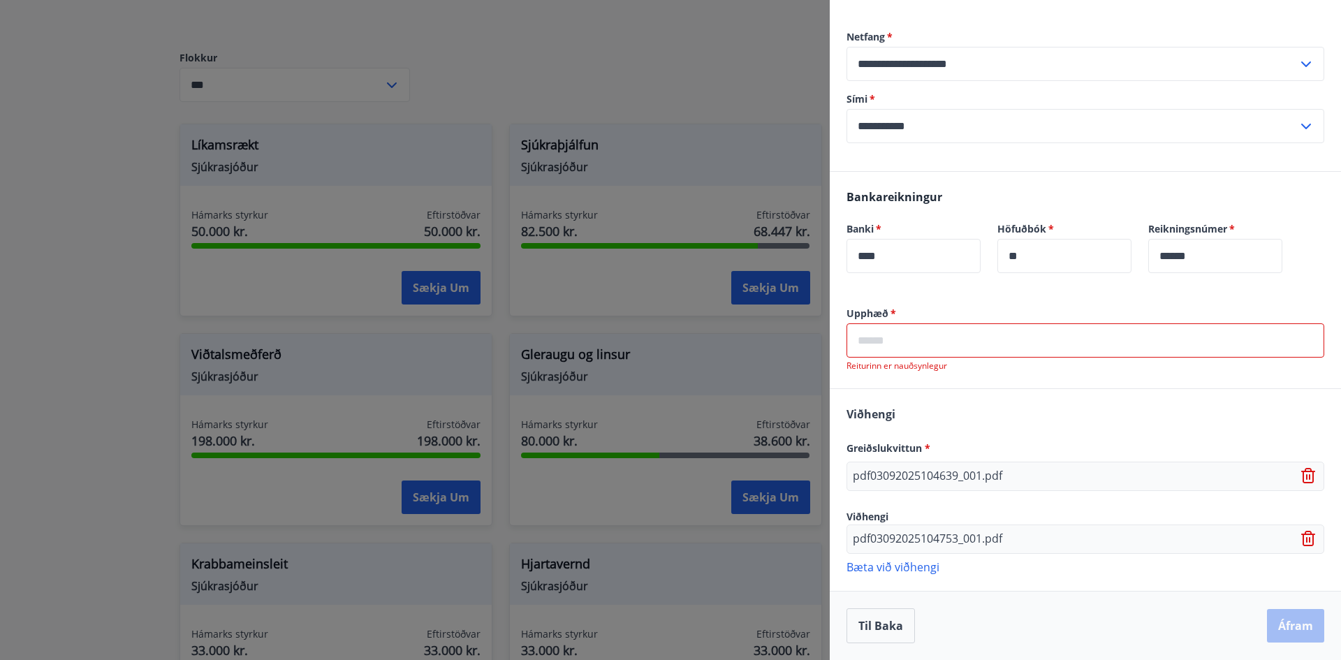
click at [880, 565] on p "Bæta við viðhengi" at bounding box center [1086, 566] width 478 height 14
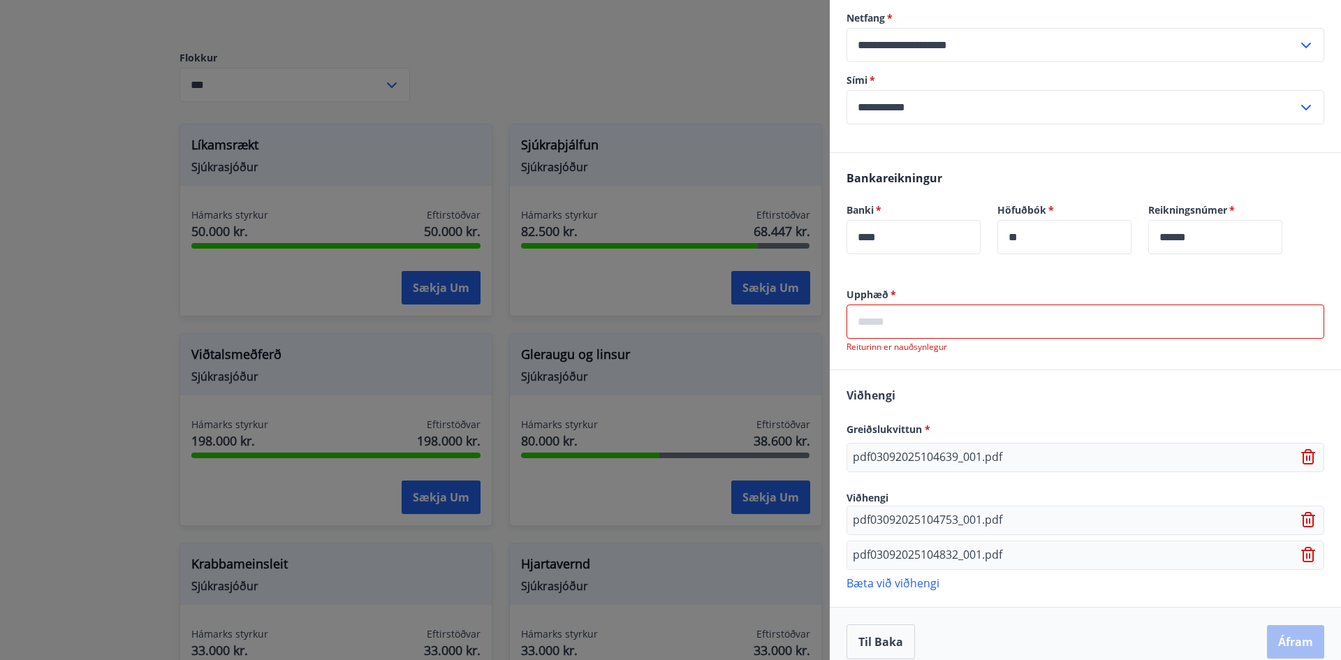
scroll to position [298, 0]
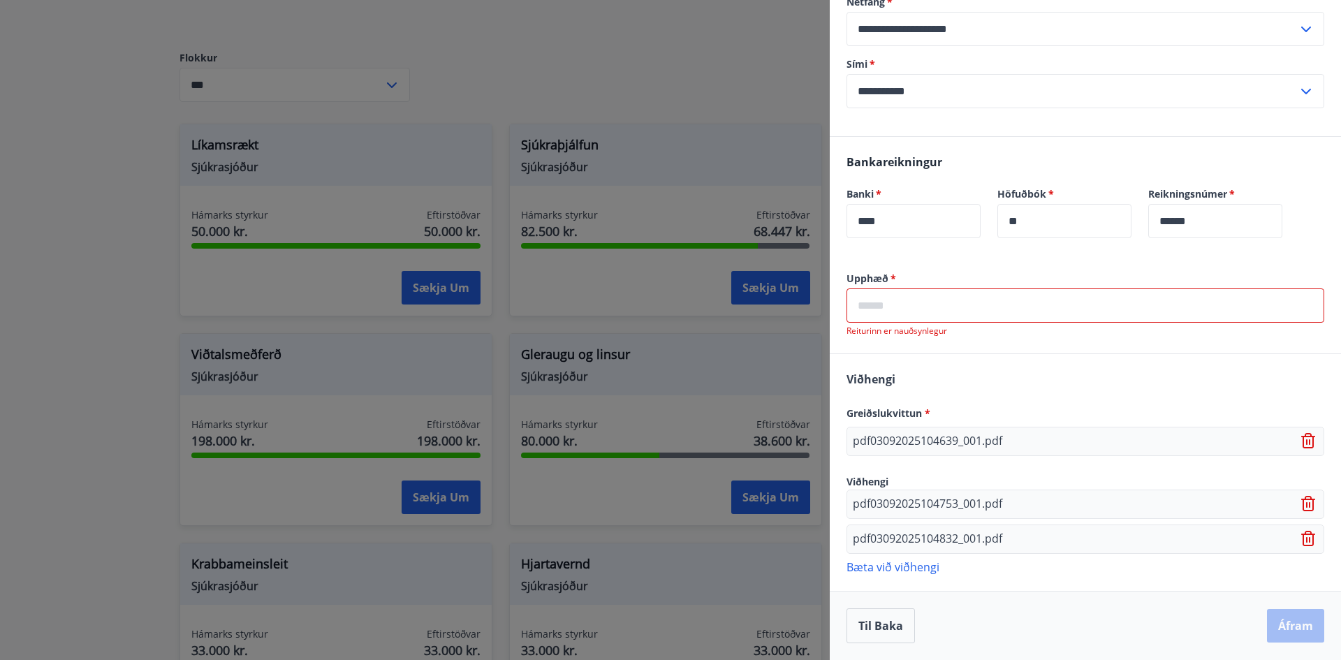
click at [898, 564] on p "Bæta við viðhengi" at bounding box center [1086, 566] width 478 height 14
click at [897, 568] on p "Bæta við viðhengi" at bounding box center [1086, 566] width 478 height 14
click at [891, 561] on p "Bæta við viðhengi" at bounding box center [1086, 566] width 478 height 14
click at [897, 600] on p "Bæta við viðhengi" at bounding box center [1086, 601] width 478 height 14
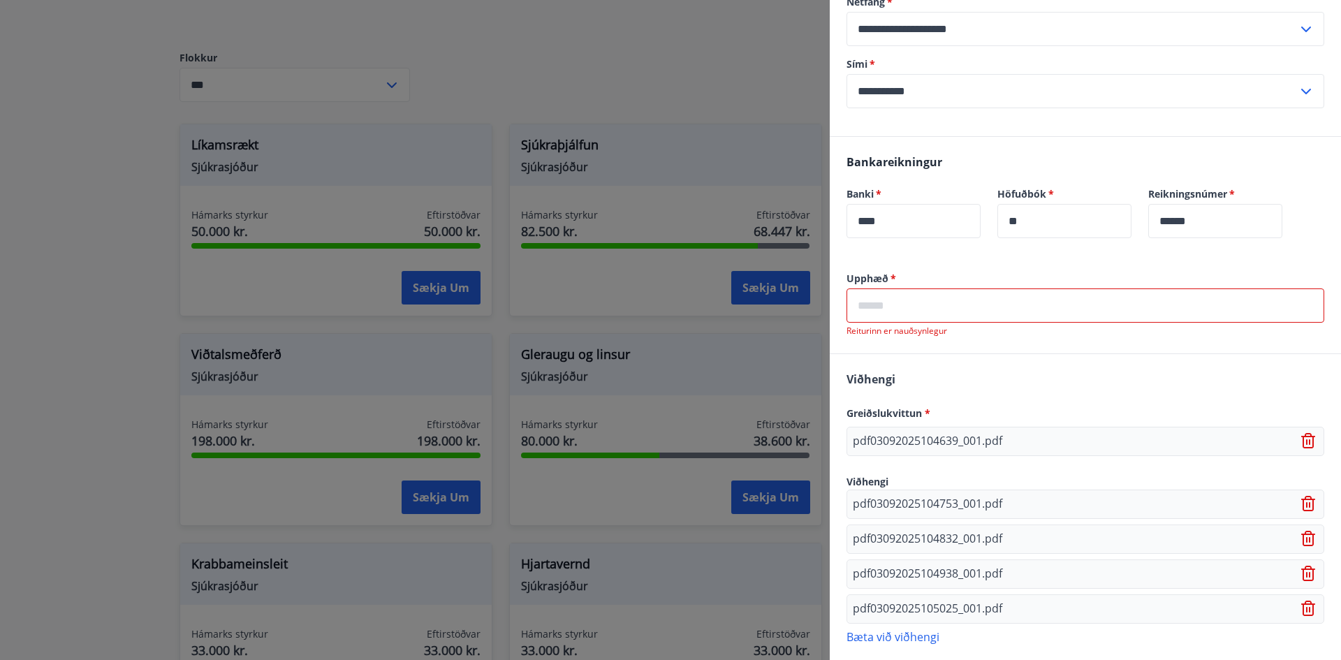
click at [883, 640] on p "Bæta við viðhengi" at bounding box center [1086, 636] width 478 height 14
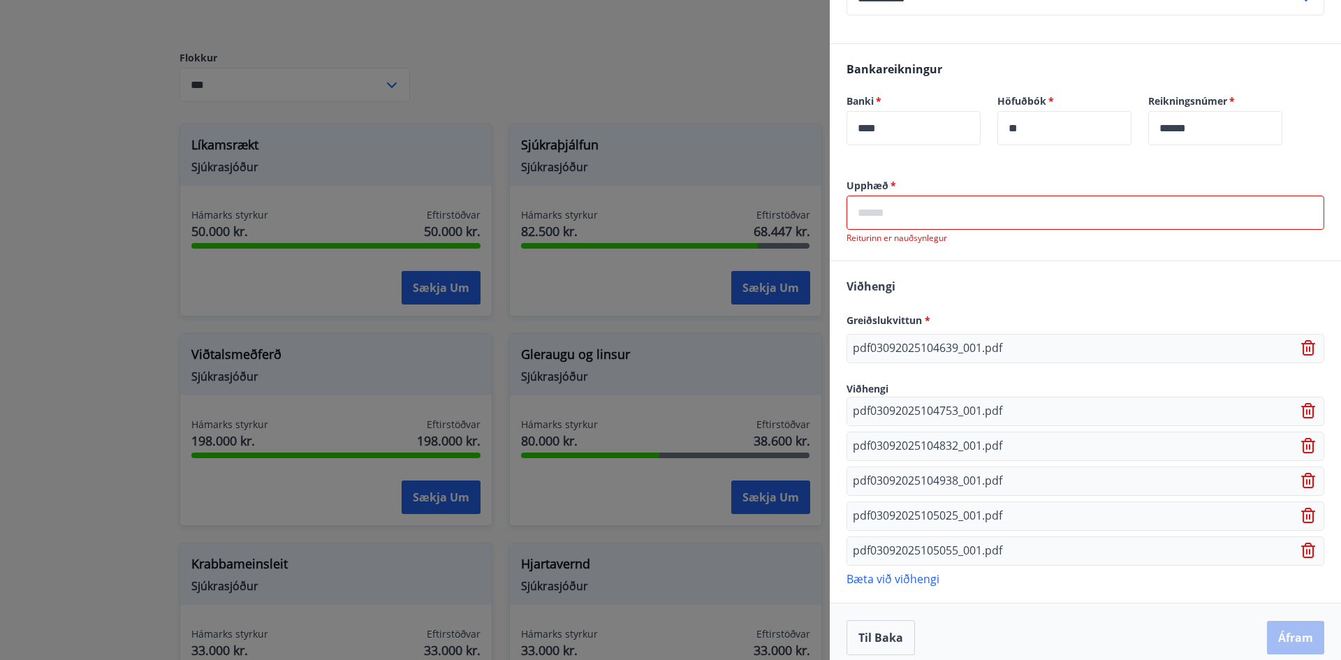
scroll to position [402, 0]
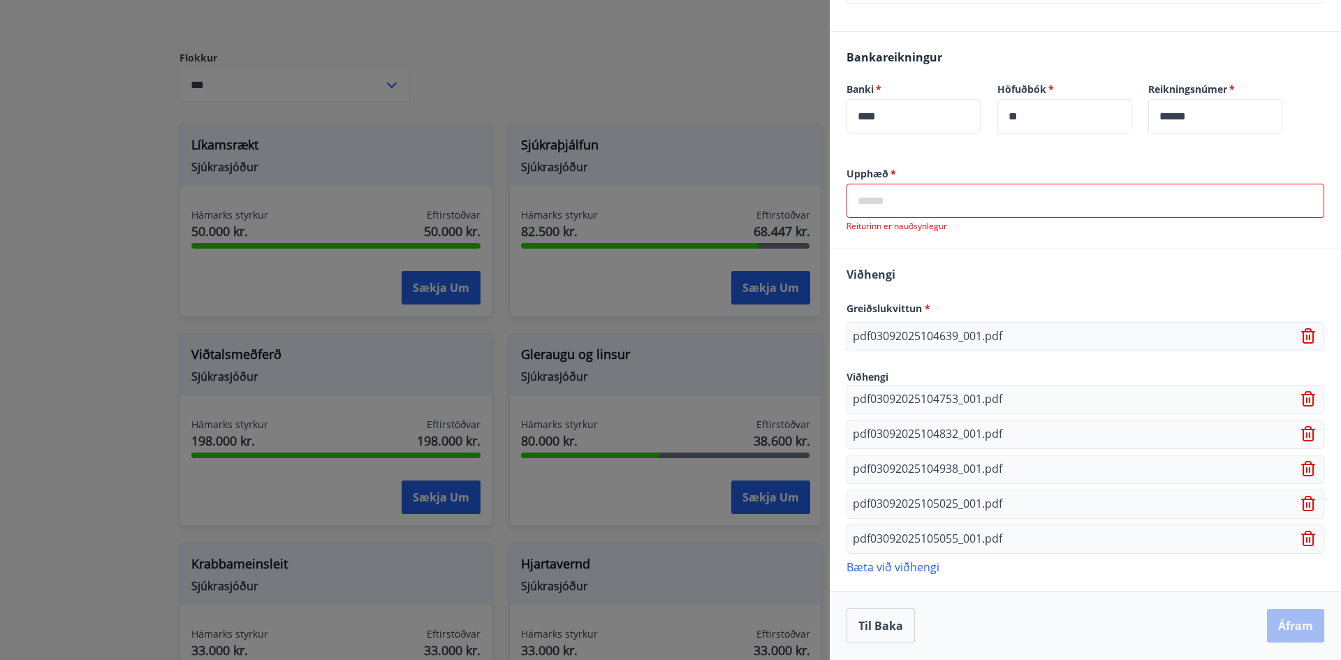
click at [895, 564] on p "Bæta við viðhengi" at bounding box center [1086, 566] width 478 height 14
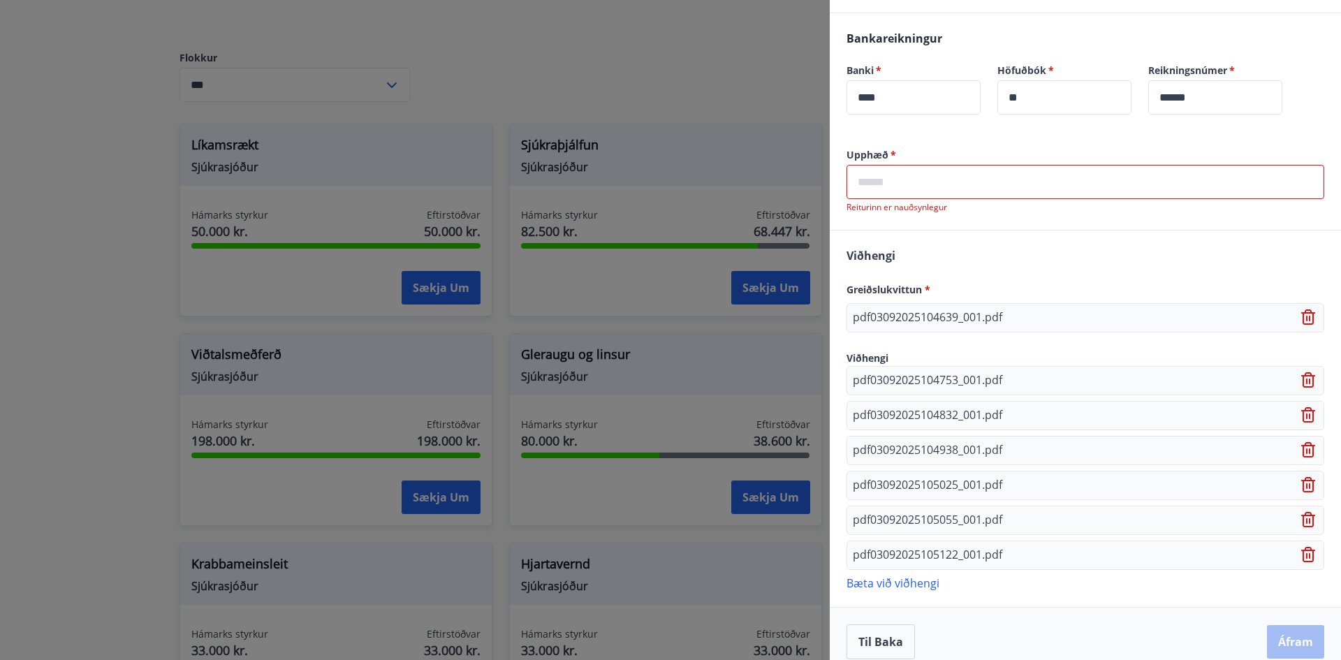
scroll to position [437, 0]
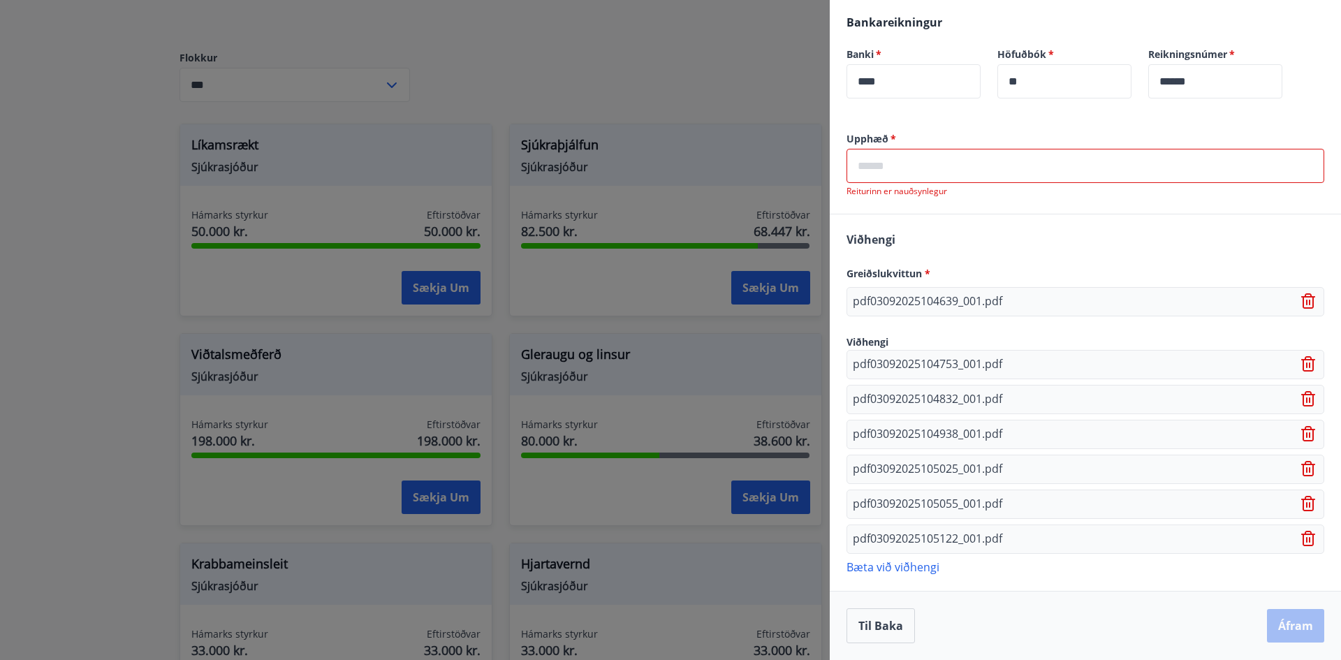
click at [878, 569] on p "Bæta við viðhengi" at bounding box center [1086, 566] width 478 height 14
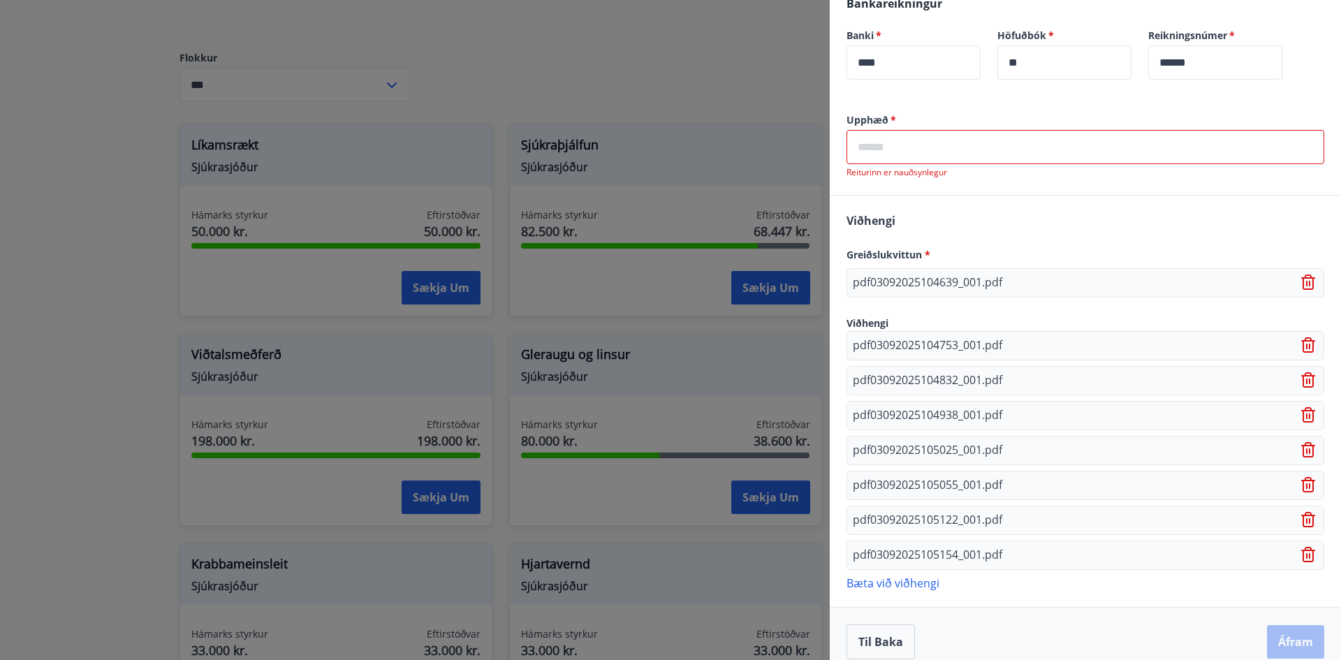
scroll to position [472, 0]
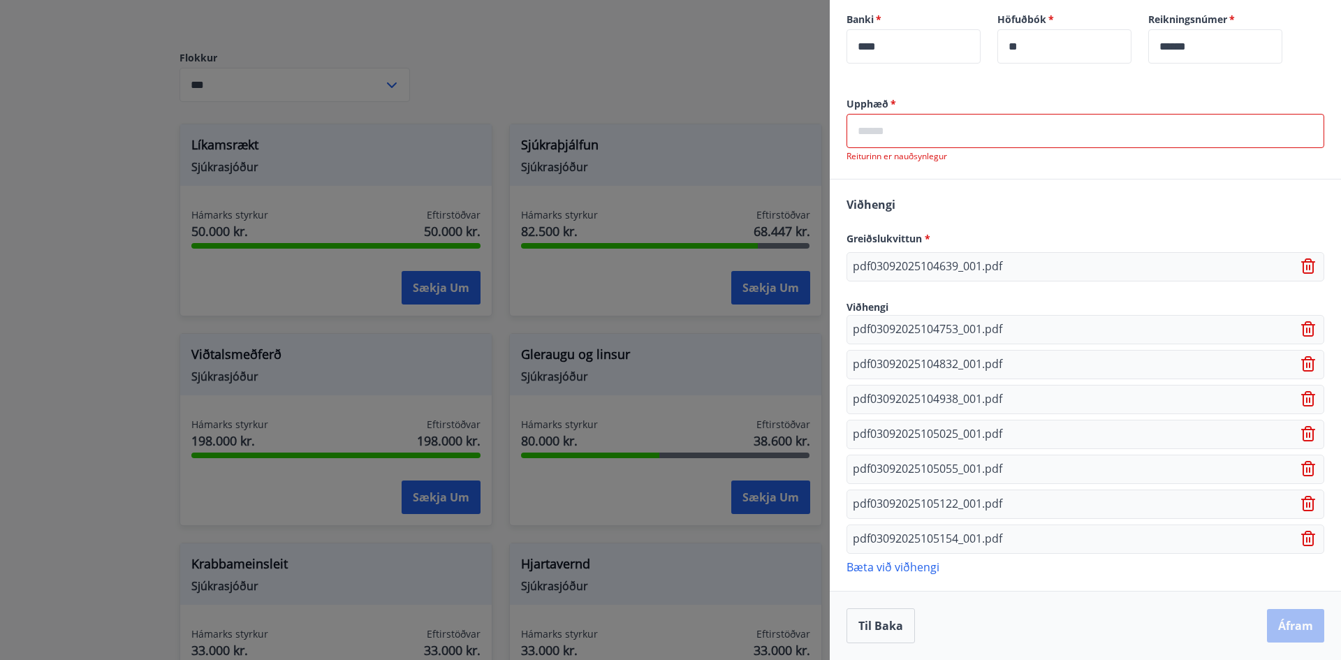
click at [888, 136] on input "text" at bounding box center [1086, 131] width 478 height 34
drag, startPoint x: 1281, startPoint y: 629, endPoint x: 1253, endPoint y: 606, distance: 36.7
click at [1281, 629] on div "Til baka Áfram" at bounding box center [1086, 625] width 478 height 35
click at [905, 129] on input "*****" at bounding box center [1086, 131] width 478 height 34
drag, startPoint x: 923, startPoint y: 124, endPoint x: 835, endPoint y: 124, distance: 88.0
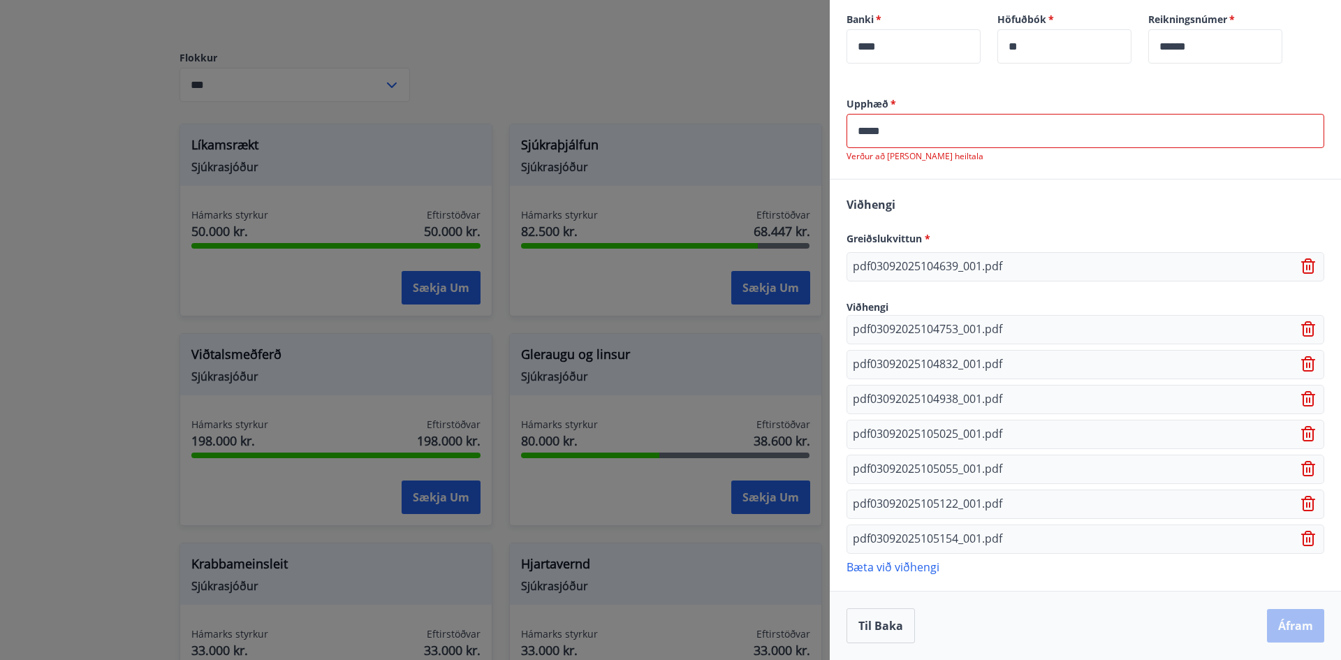
click at [835, 124] on div "Upphæð   * ***** ​ Verður að vera heiltala" at bounding box center [1085, 138] width 511 height 82
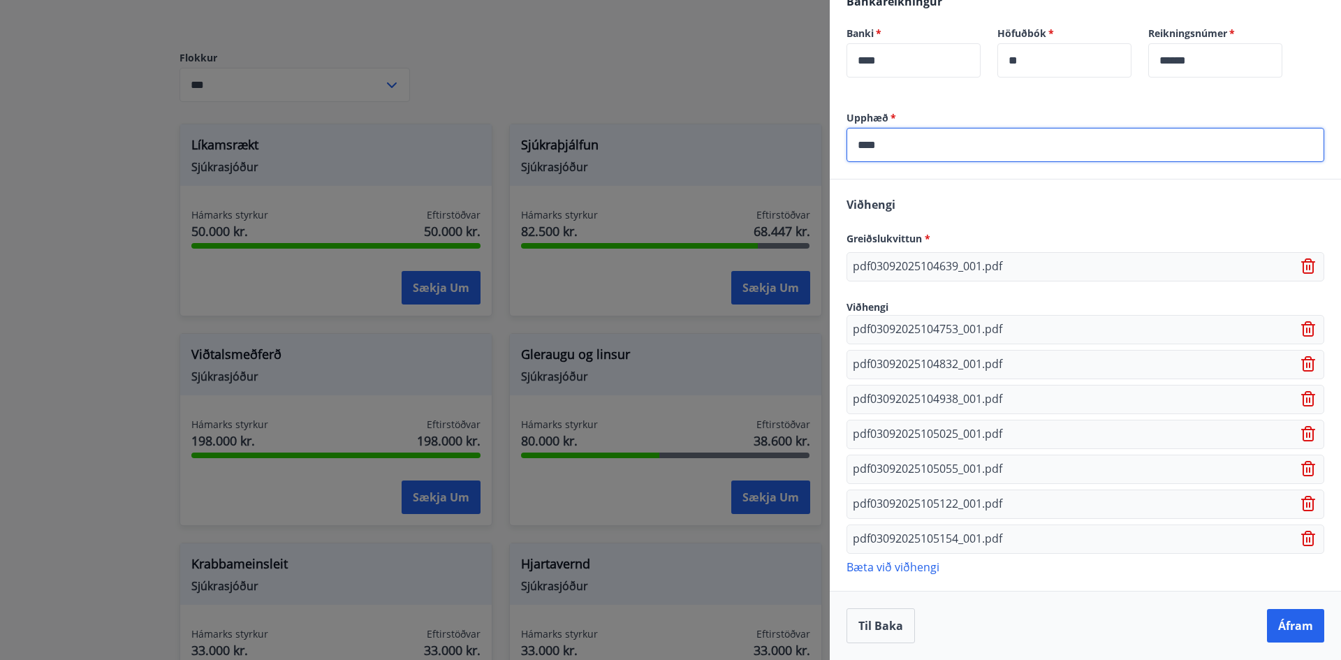
scroll to position [458, 0]
type input "*"
type input "****"
click at [1293, 618] on button "Áfram" at bounding box center [1295, 626] width 57 height 34
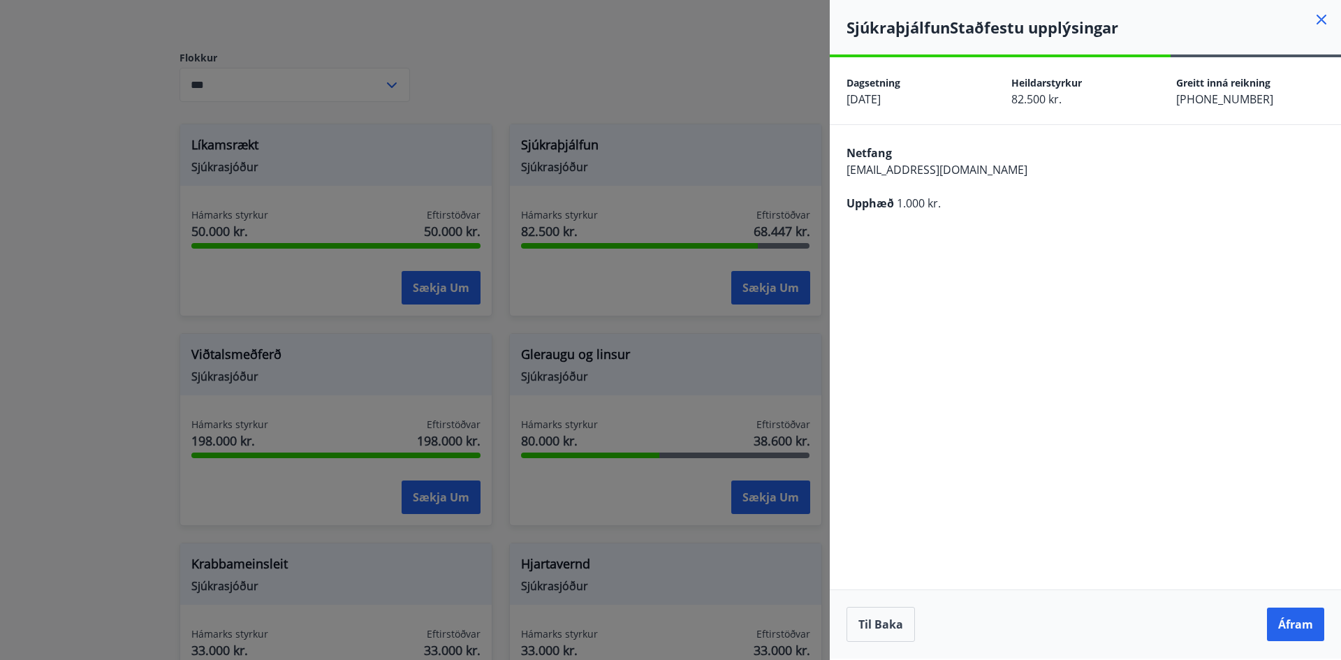
scroll to position [0, 0]
click at [1302, 627] on button "Áfram" at bounding box center [1295, 625] width 57 height 34
click at [1302, 626] on button "Áfram" at bounding box center [1295, 625] width 57 height 34
click at [1291, 633] on button "Áfram" at bounding box center [1295, 625] width 57 height 34
click at [1296, 624] on button "Áfram" at bounding box center [1295, 625] width 57 height 34
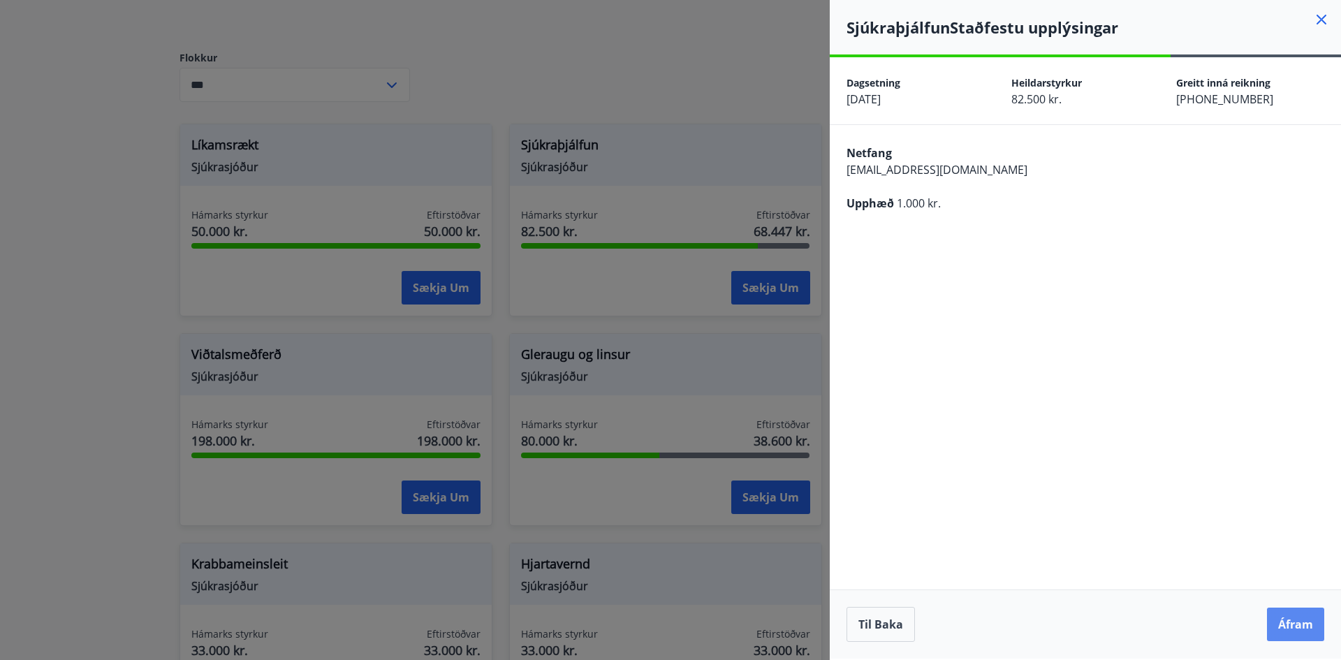
click at [1301, 627] on button "Áfram" at bounding box center [1295, 625] width 57 height 34
click at [893, 631] on button "Til baka" at bounding box center [881, 624] width 68 height 35
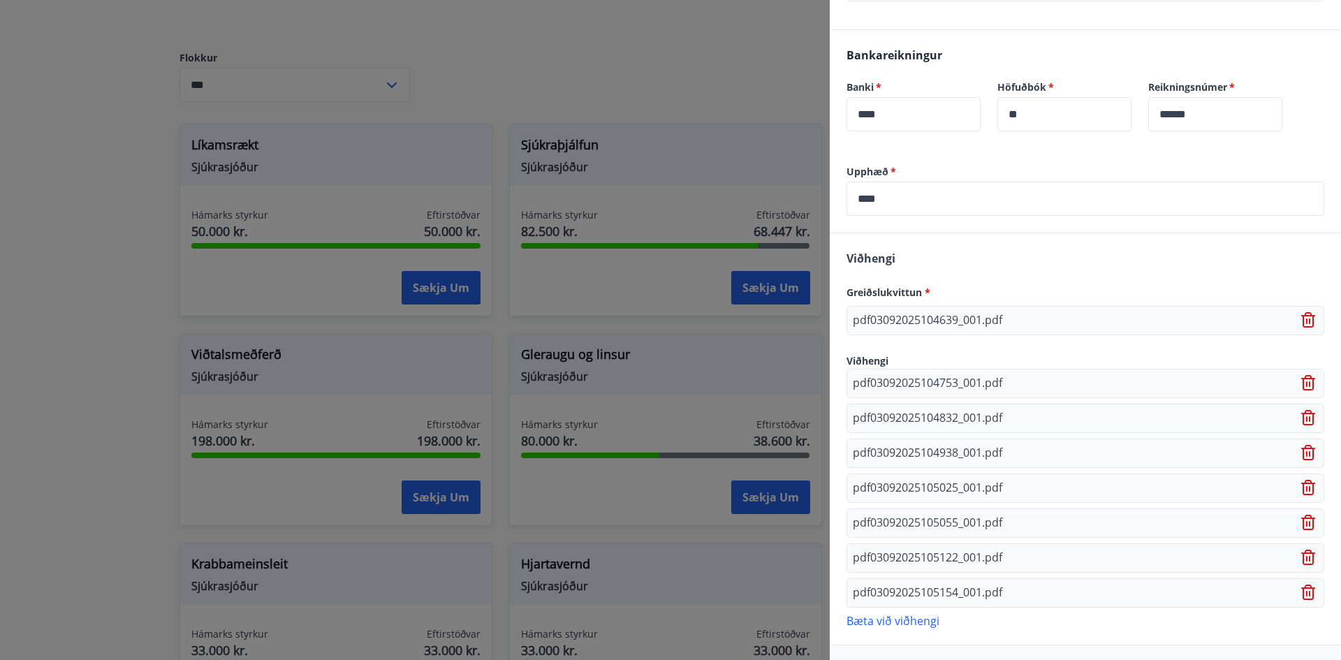
scroll to position [318, 0]
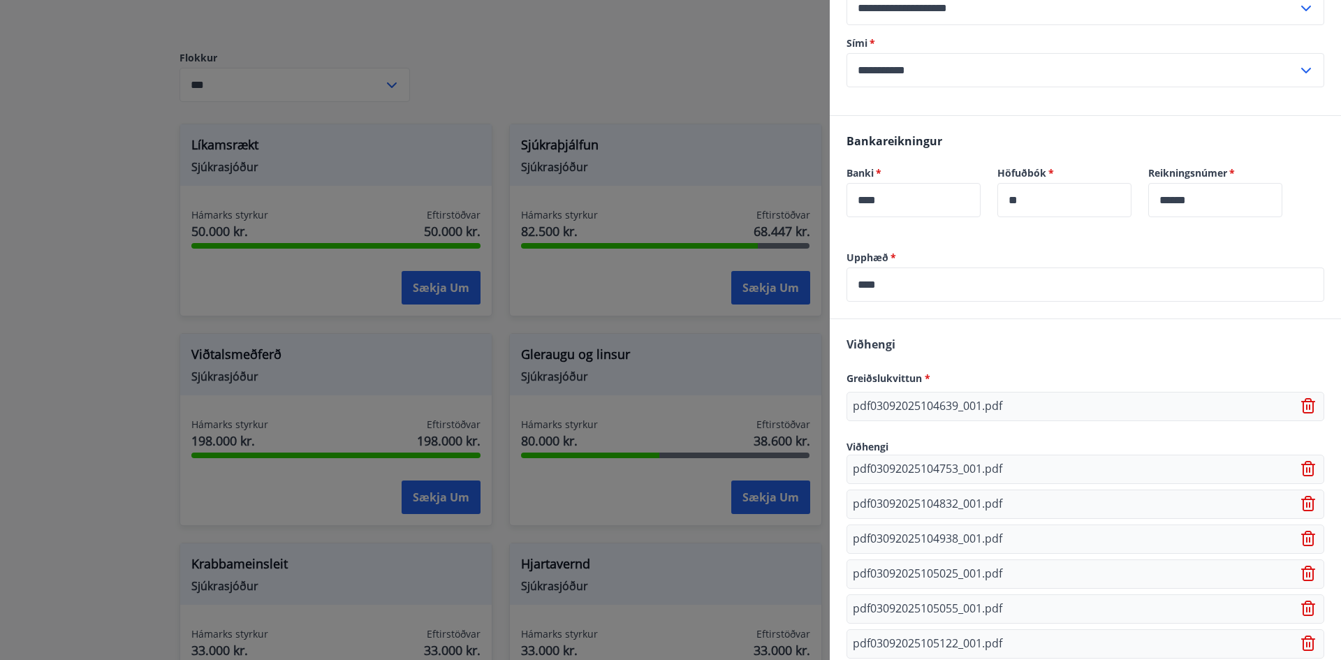
click at [1301, 469] on icon at bounding box center [1309, 469] width 17 height 17
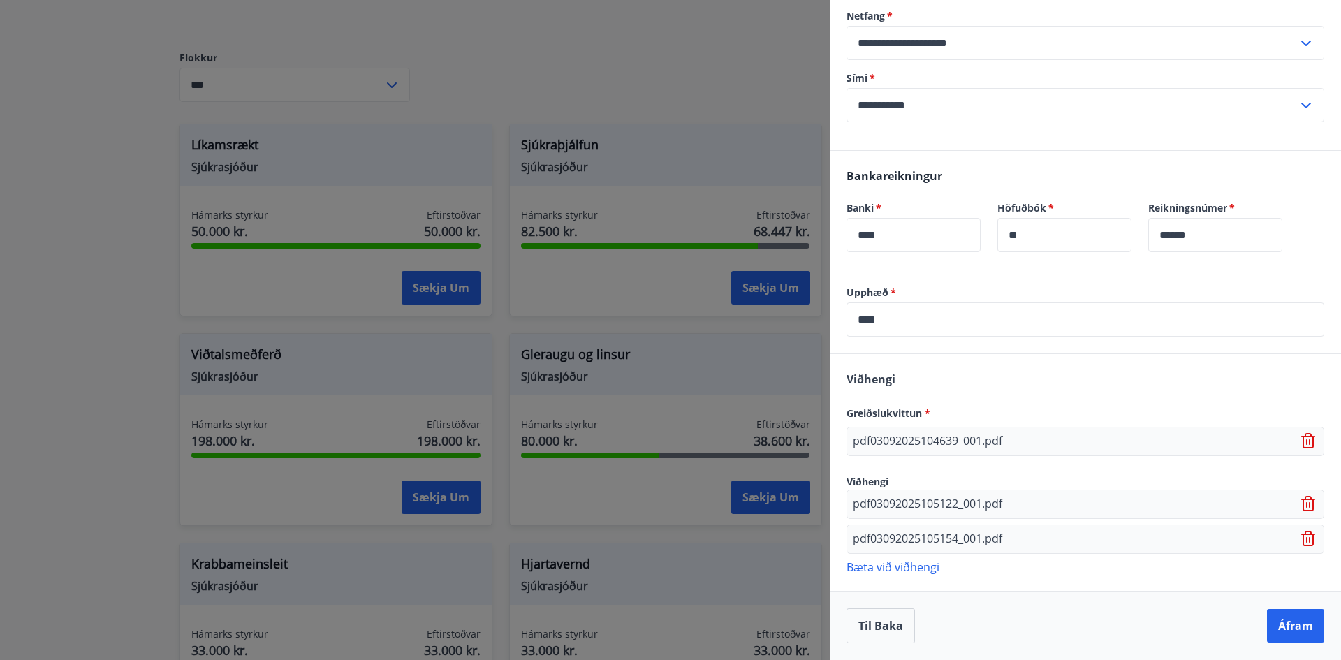
click at [1295, 469] on div "Viðhengi Greiðslukvittun * pdf03092025104639_001.pdf Viðhengi pdf03092025105122…" at bounding box center [1085, 472] width 511 height 236
click at [1295, 492] on div "pdf03092025105122_001.pdf" at bounding box center [1086, 504] width 478 height 29
click at [1302, 511] on icon at bounding box center [1309, 504] width 17 height 17
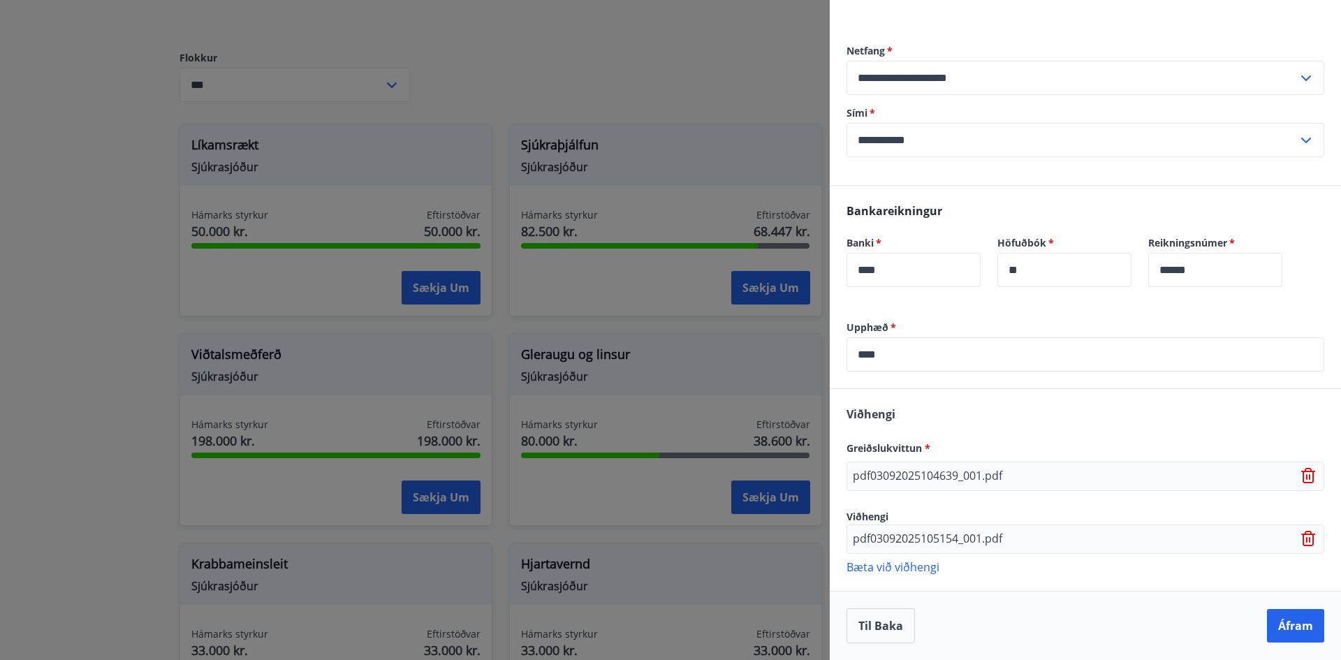
click at [1303, 531] on icon at bounding box center [1309, 539] width 17 height 17
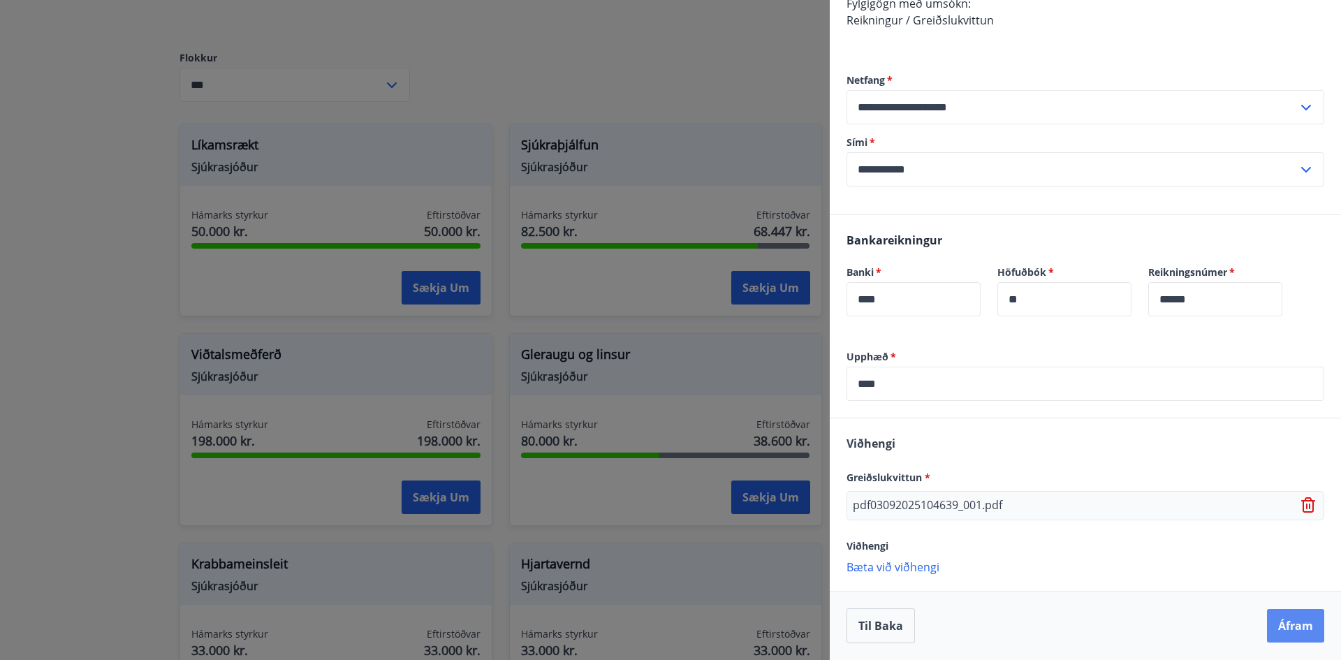
click at [1291, 626] on button "Áfram" at bounding box center [1295, 626] width 57 height 34
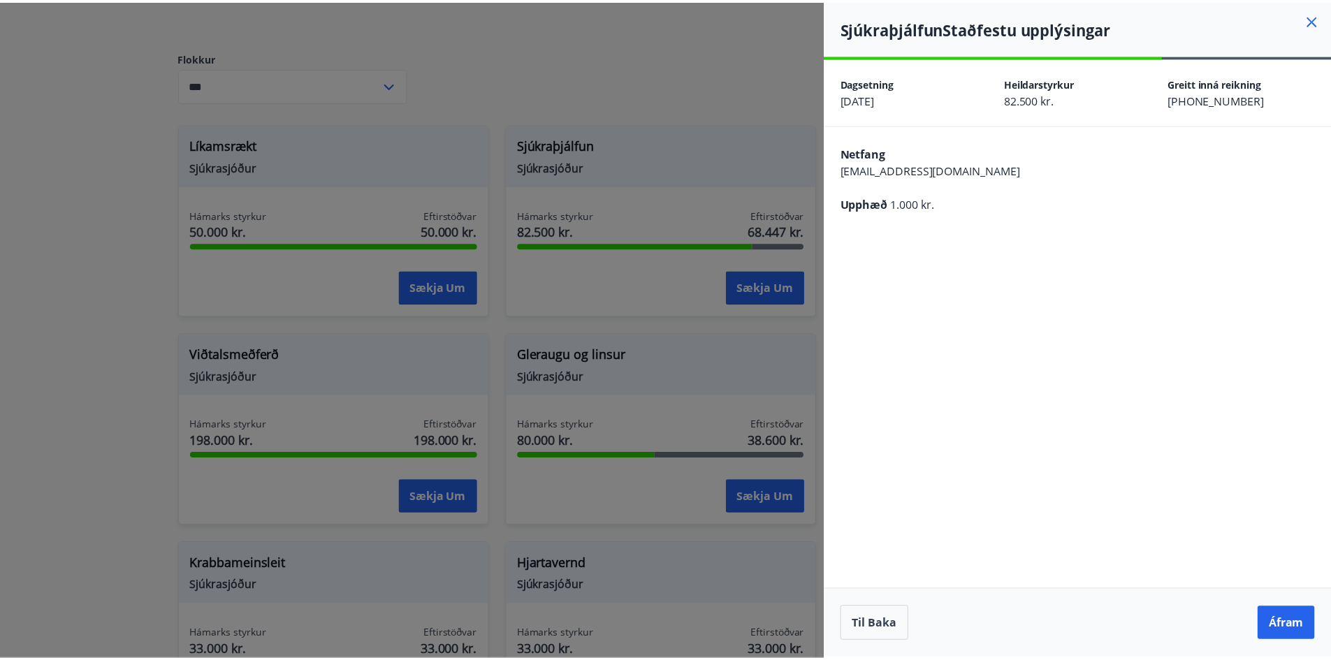
scroll to position [0, 0]
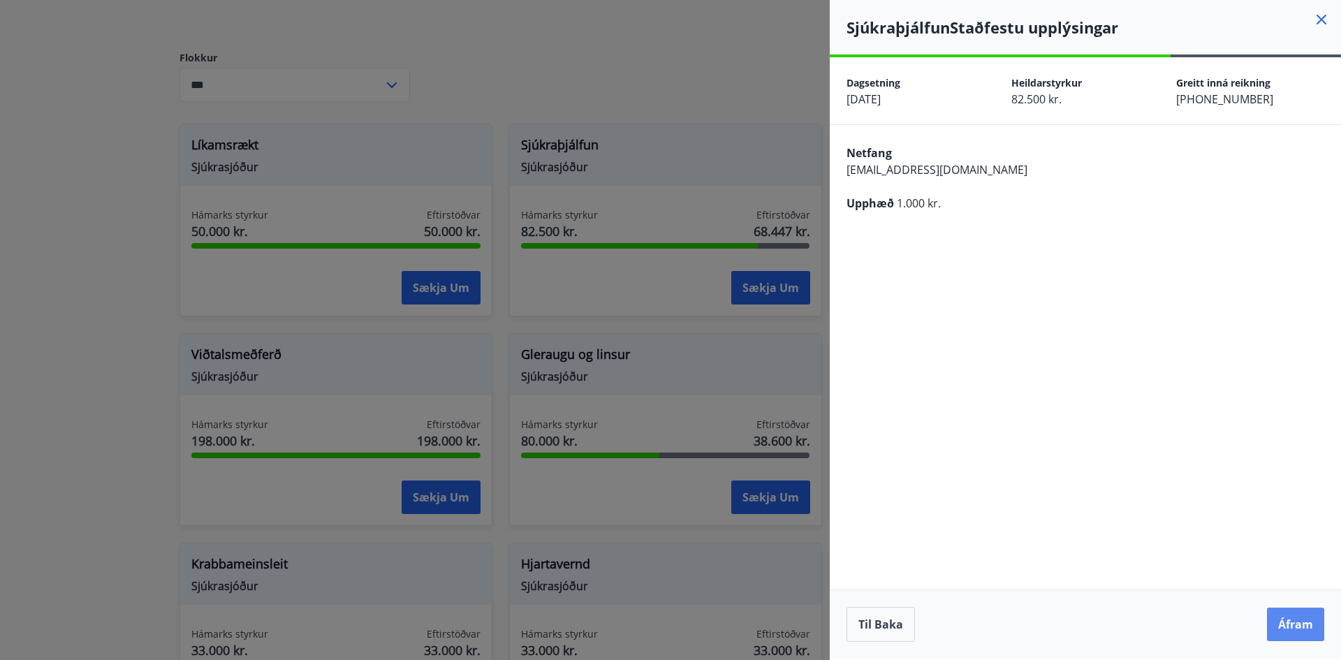
click at [1293, 621] on button "Áfram" at bounding box center [1295, 625] width 57 height 34
click at [168, 151] on div at bounding box center [670, 330] width 1341 height 660
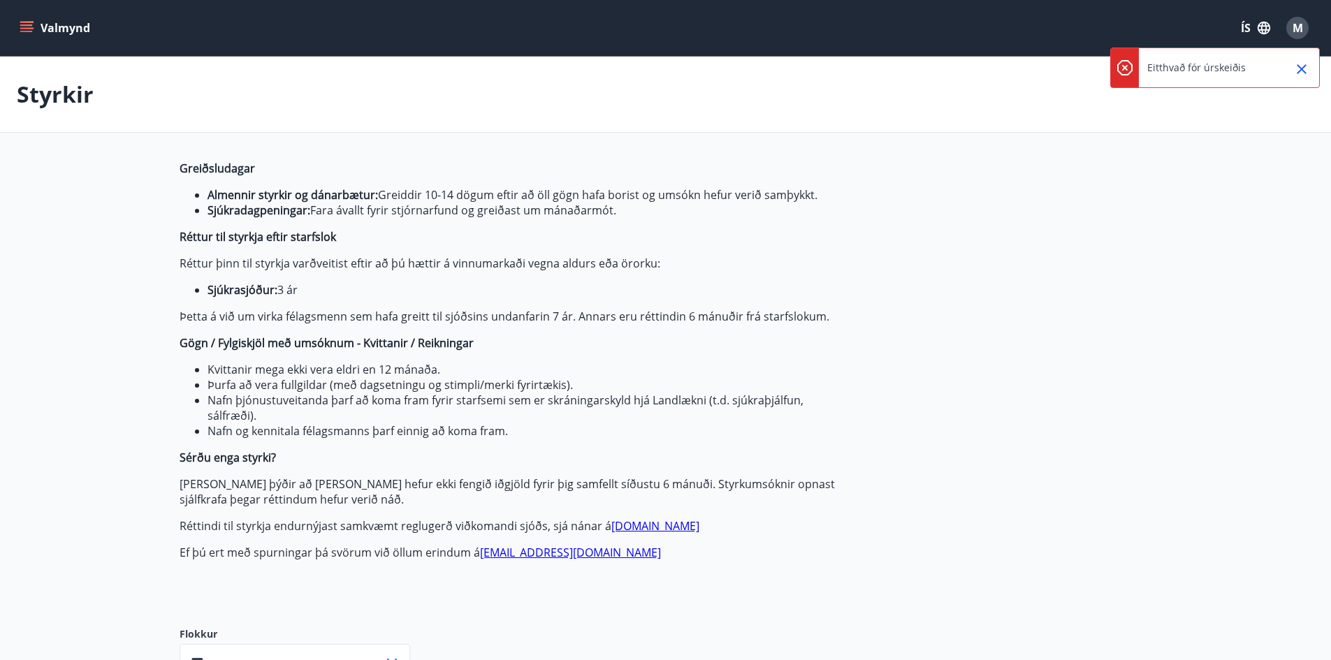
click at [35, 35] on button "Valmynd" at bounding box center [56, 27] width 79 height 25
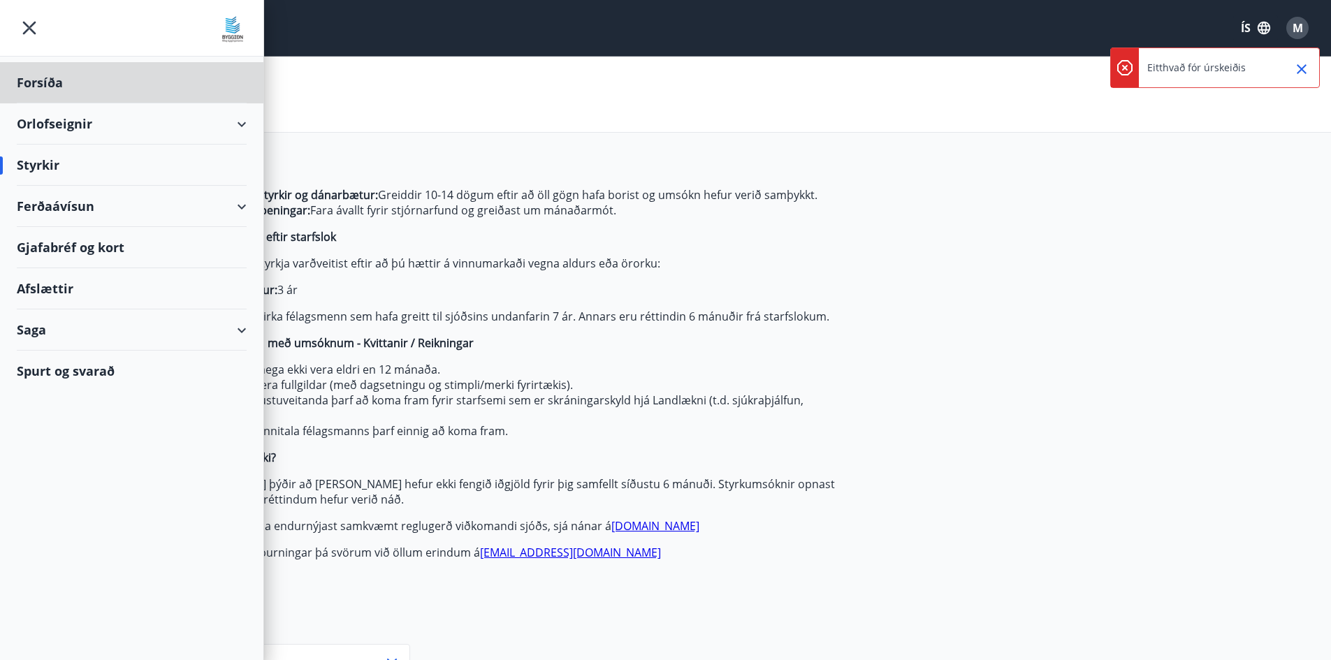
click at [41, 160] on div "Styrkir" at bounding box center [132, 165] width 230 height 41
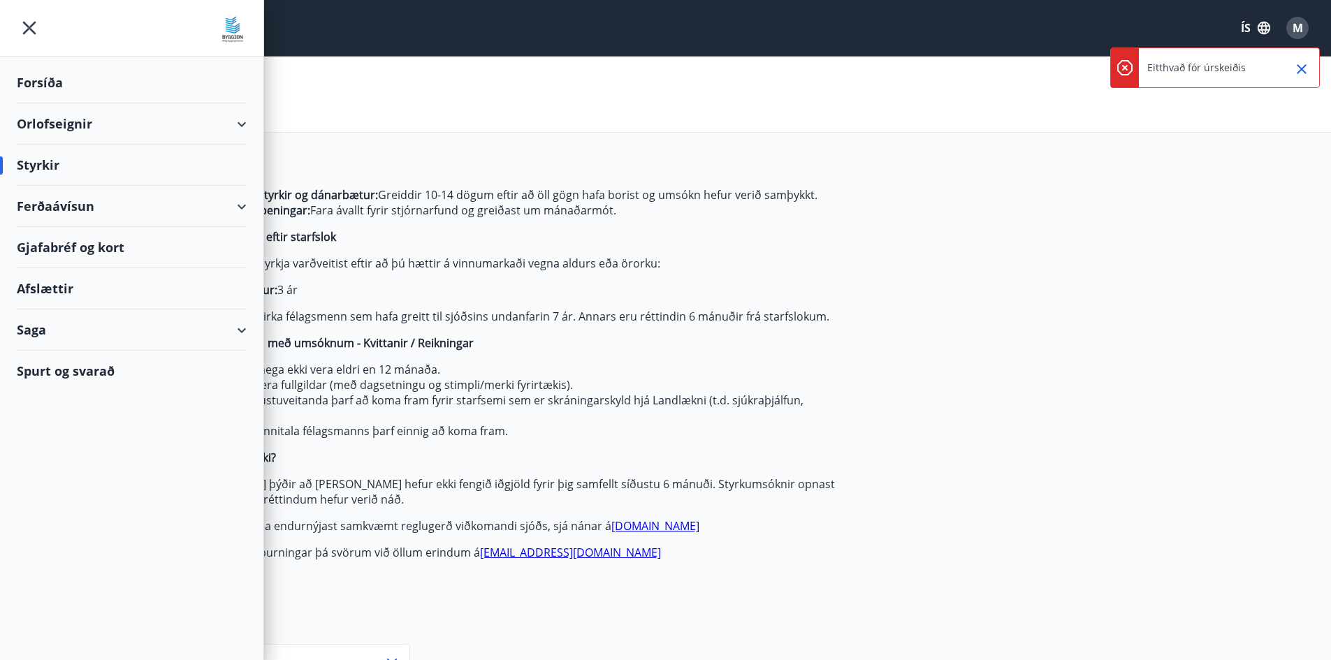
click at [20, 166] on div "Styrkir" at bounding box center [132, 165] width 230 height 41
click at [52, 163] on div "Styrkir" at bounding box center [132, 165] width 230 height 41
click at [36, 59] on ul "Forsíða Orlofseignir Styrkir Ferðaávísun Gjafabréf og kort Afslættir Saga Spurt…" at bounding box center [131, 224] width 263 height 335
click at [40, 69] on div "Forsíða" at bounding box center [132, 82] width 230 height 41
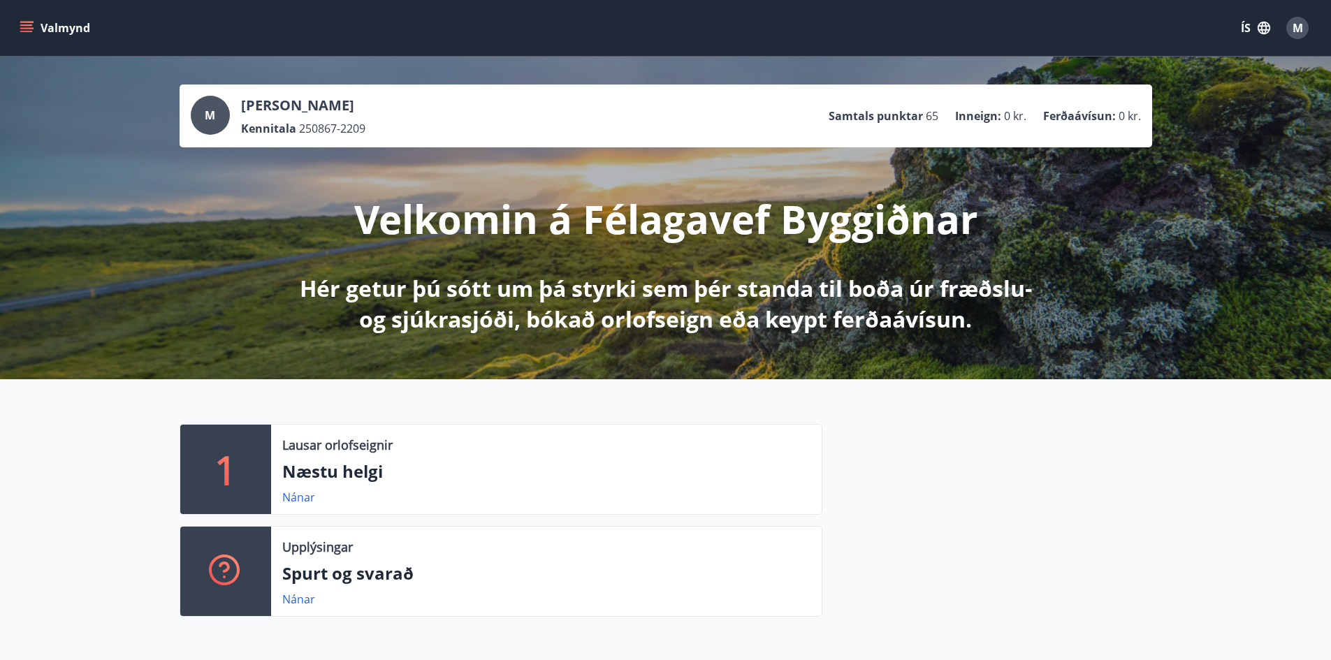
click at [1287, 29] on div "M" at bounding box center [1297, 28] width 22 height 22
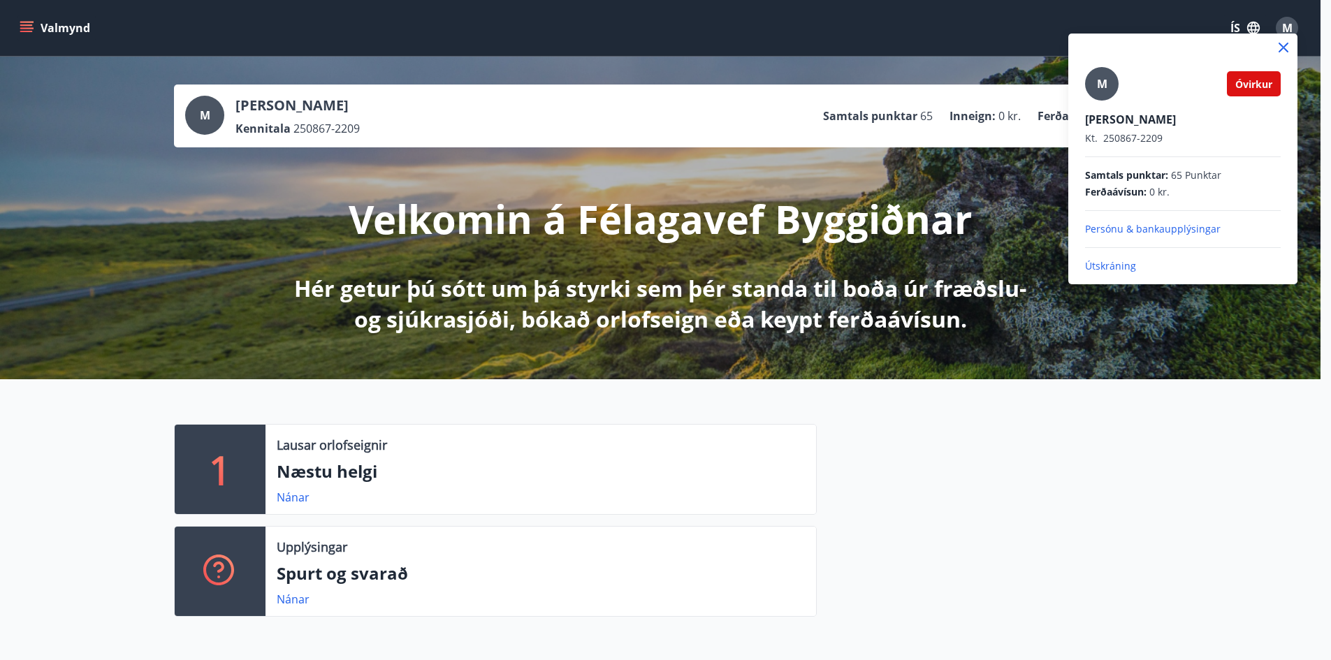
click at [1287, 29] on div at bounding box center [665, 330] width 1331 height 660
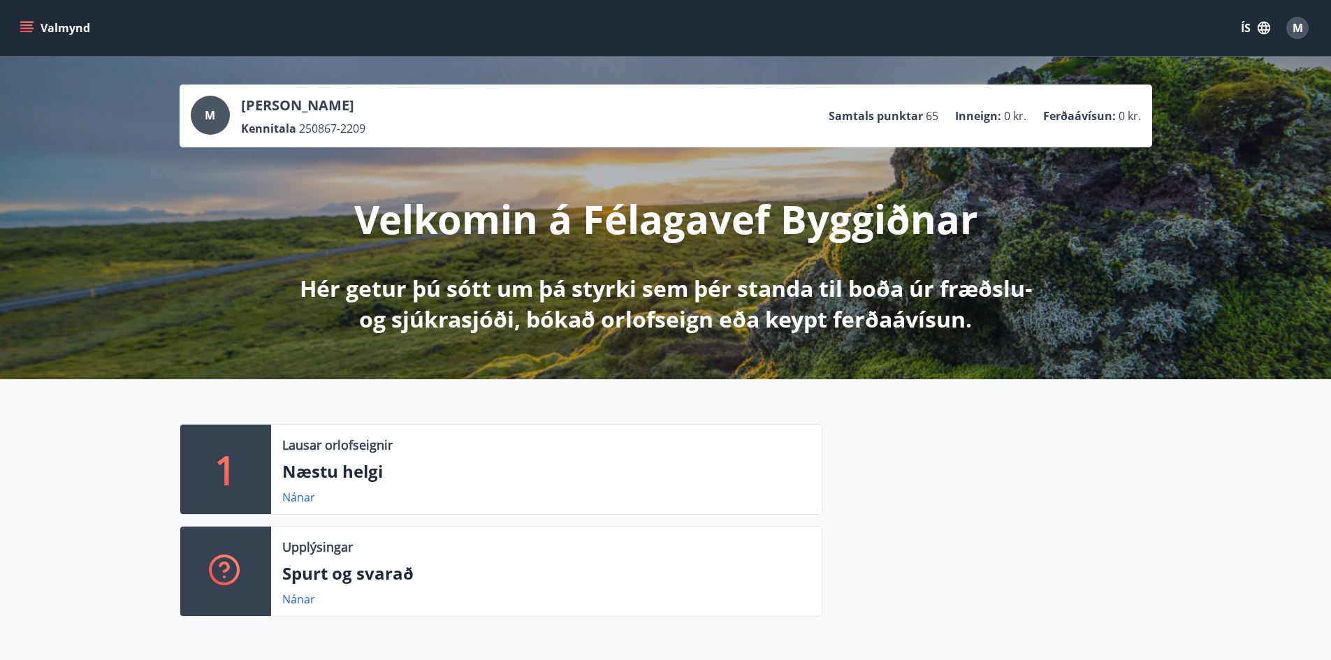
click at [1294, 33] on span "M" at bounding box center [1297, 27] width 10 height 15
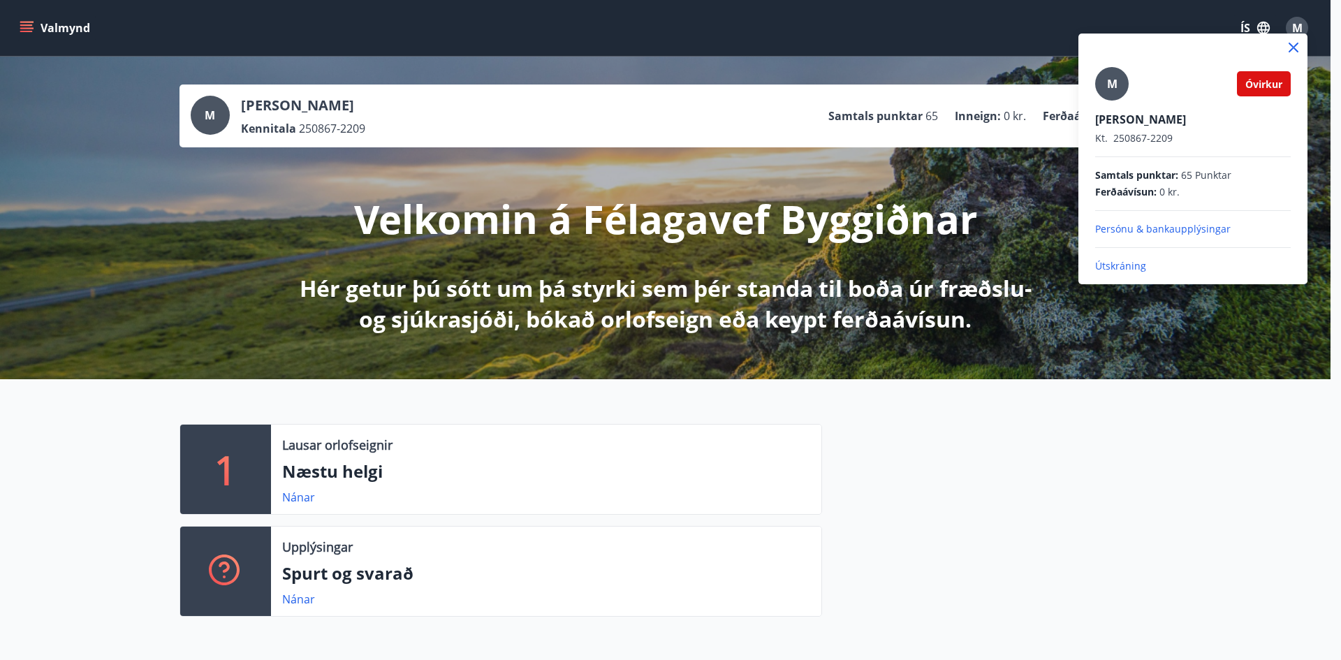
click at [1143, 270] on p "Útskráning" at bounding box center [1193, 266] width 196 height 14
